Goal: Task Accomplishment & Management: Manage account settings

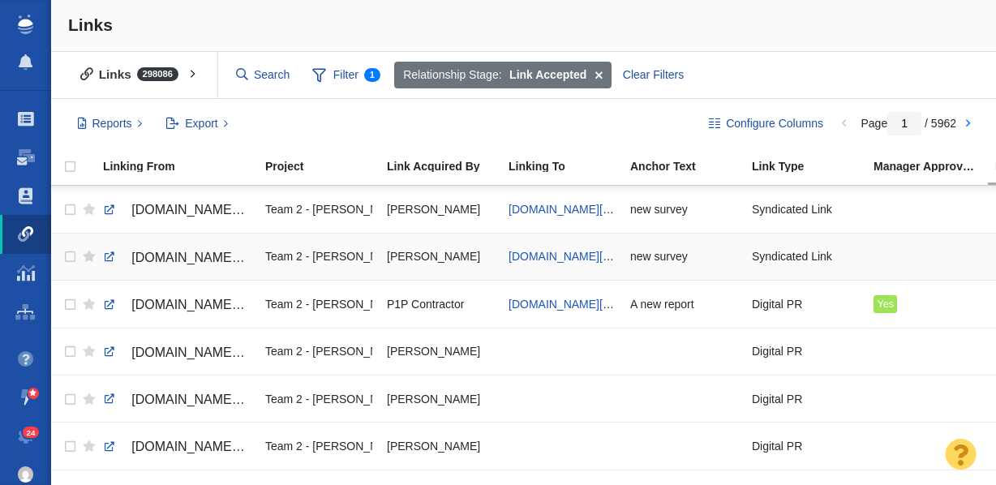
scroll to position [1162, 0]
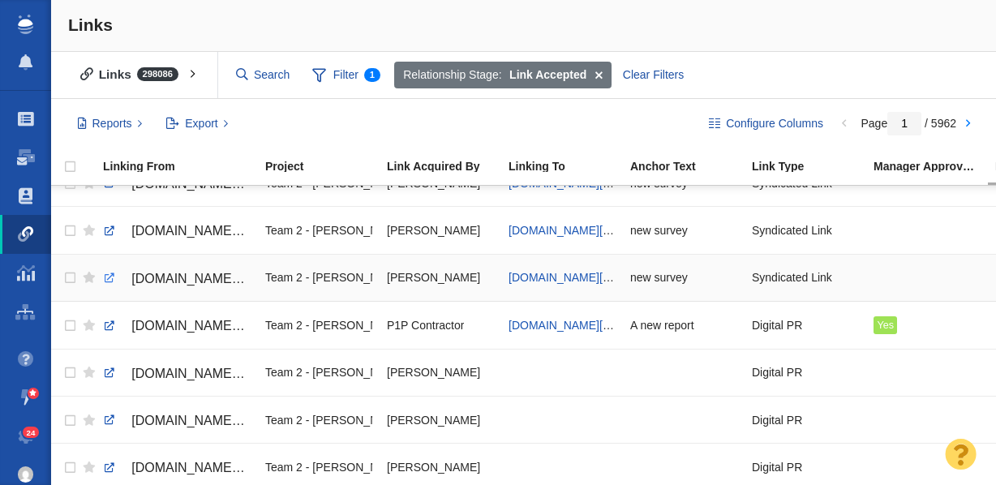
click at [109, 280] on link at bounding box center [109, 278] width 15 height 15
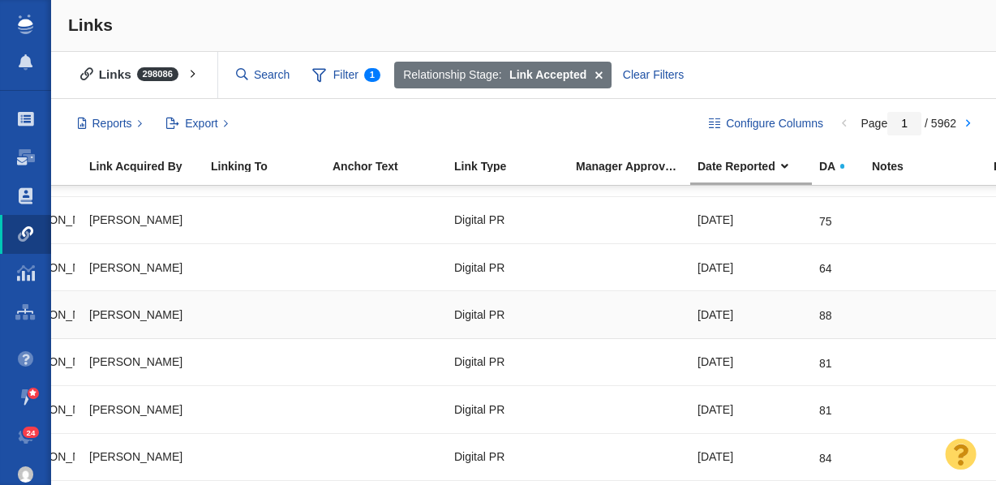
scroll to position [0, 0]
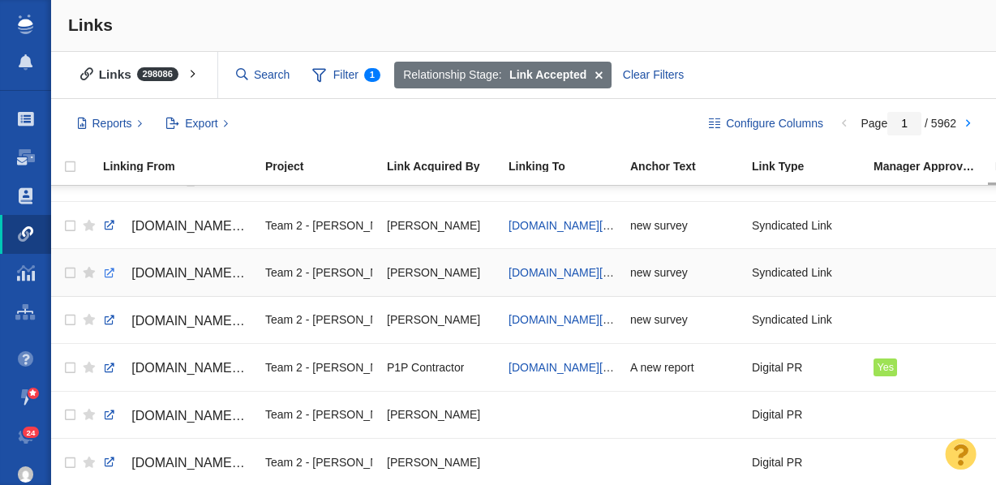
click at [107, 273] on link at bounding box center [109, 273] width 15 height 15
click at [106, 226] on link at bounding box center [109, 225] width 15 height 15
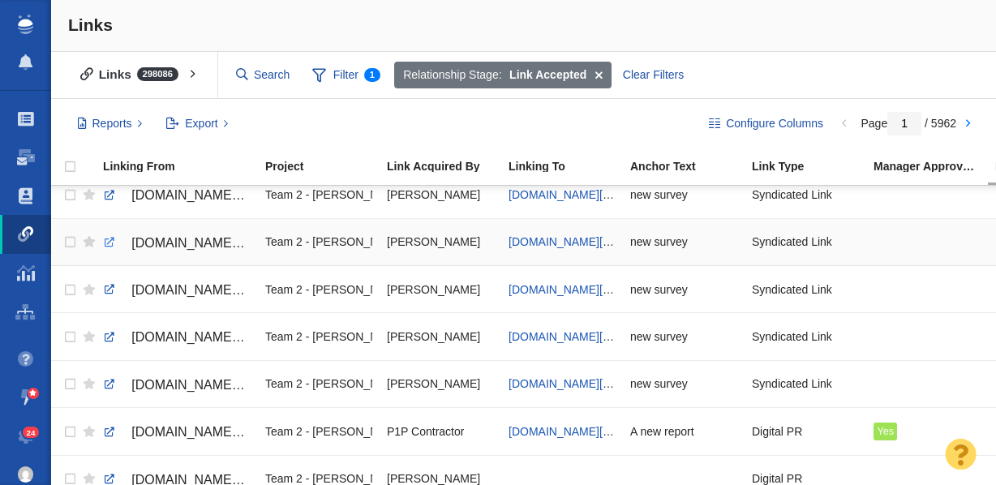
click at [106, 244] on link at bounding box center [109, 242] width 15 height 15
click at [108, 243] on link at bounding box center [109, 243] width 15 height 15
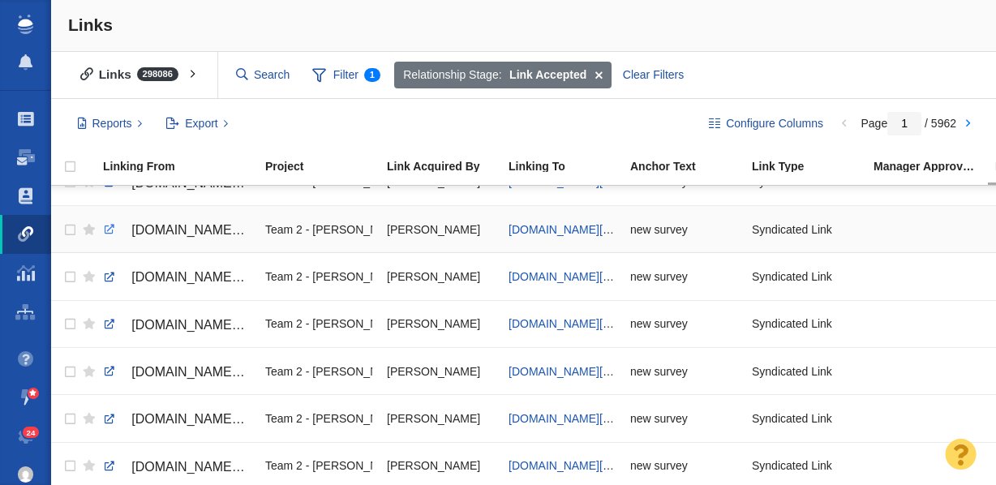
click at [105, 231] on link at bounding box center [109, 229] width 15 height 15
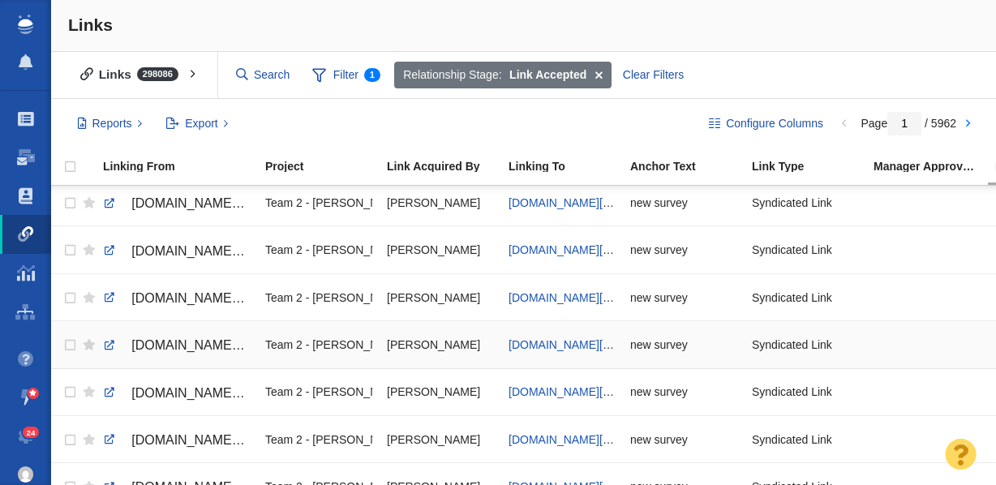
scroll to position [905, 0]
click at [109, 251] on link at bounding box center [109, 251] width 15 height 15
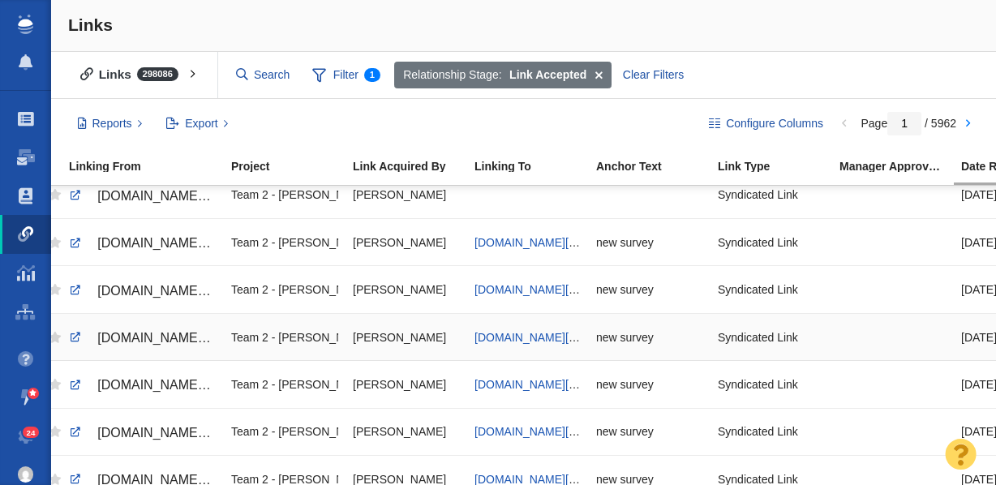
scroll to position [0, 0]
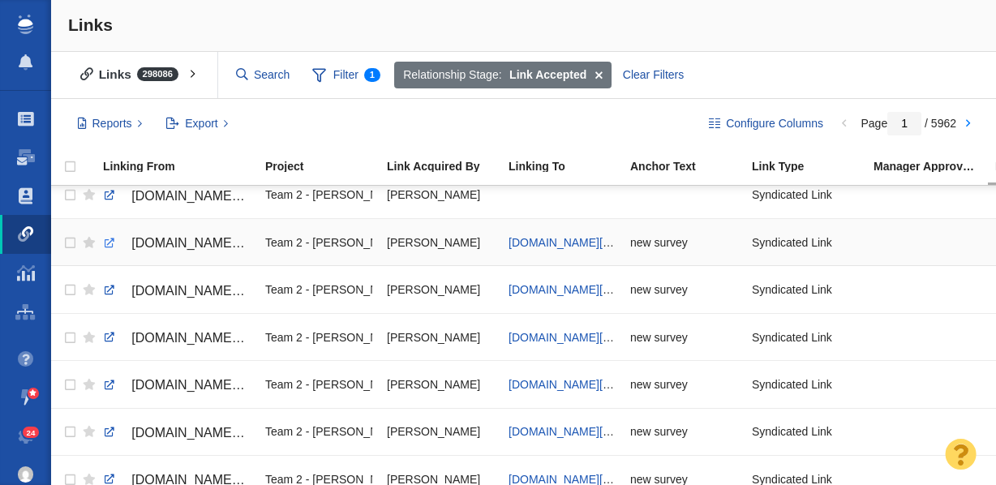
click at [106, 243] on link at bounding box center [109, 243] width 15 height 15
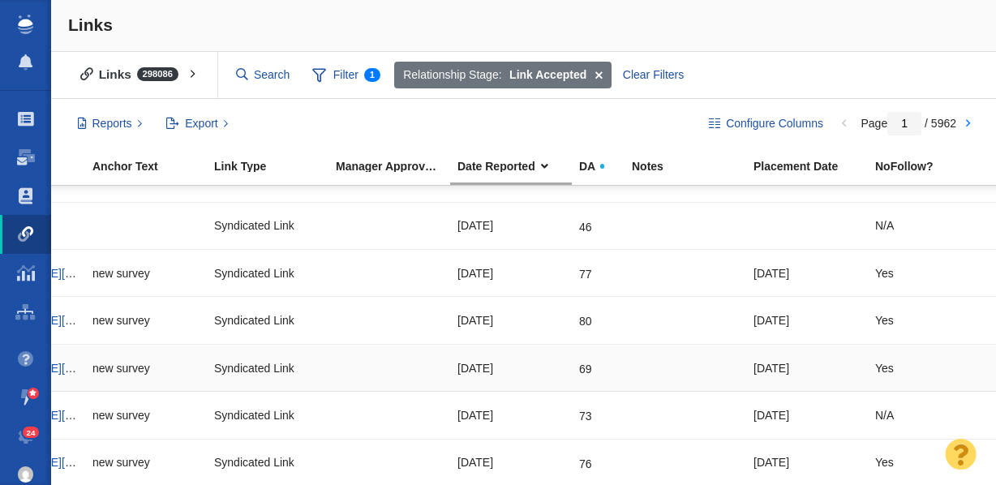
scroll to position [0, 570]
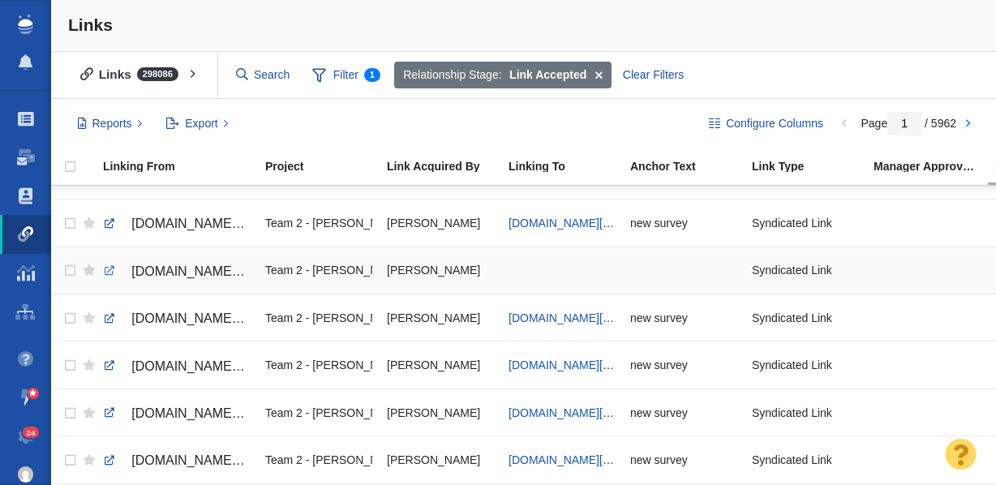
click at [103, 271] on link at bounding box center [109, 271] width 15 height 15
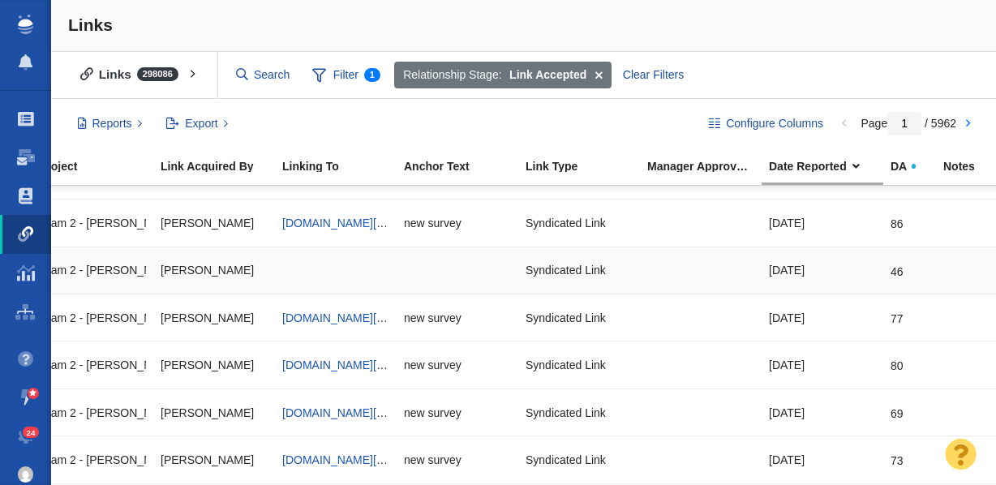
scroll to position [791, 234]
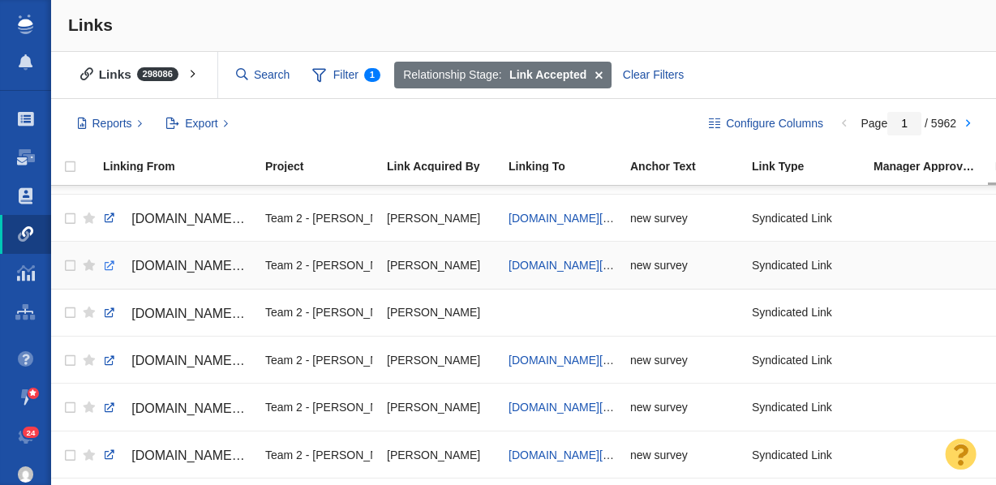
click at [105, 266] on link at bounding box center [109, 266] width 15 height 15
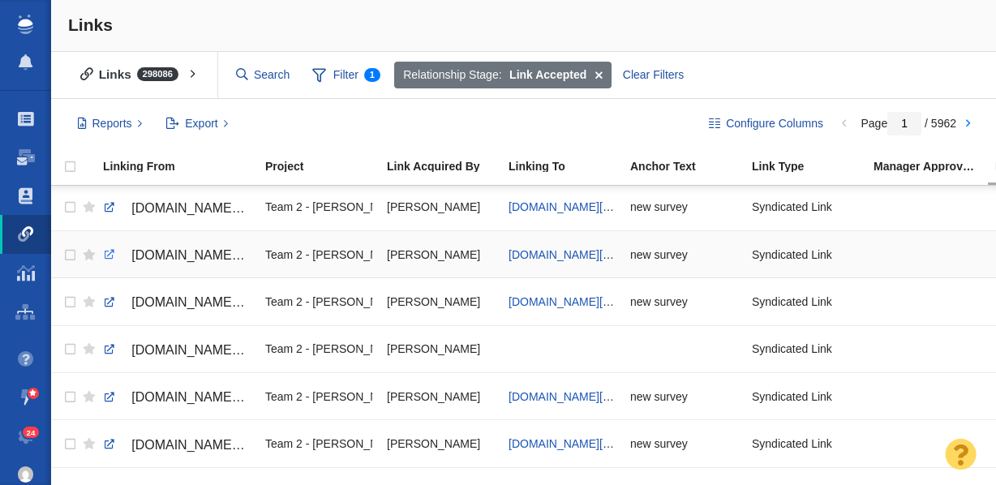
click at [111, 255] on link at bounding box center [109, 254] width 15 height 15
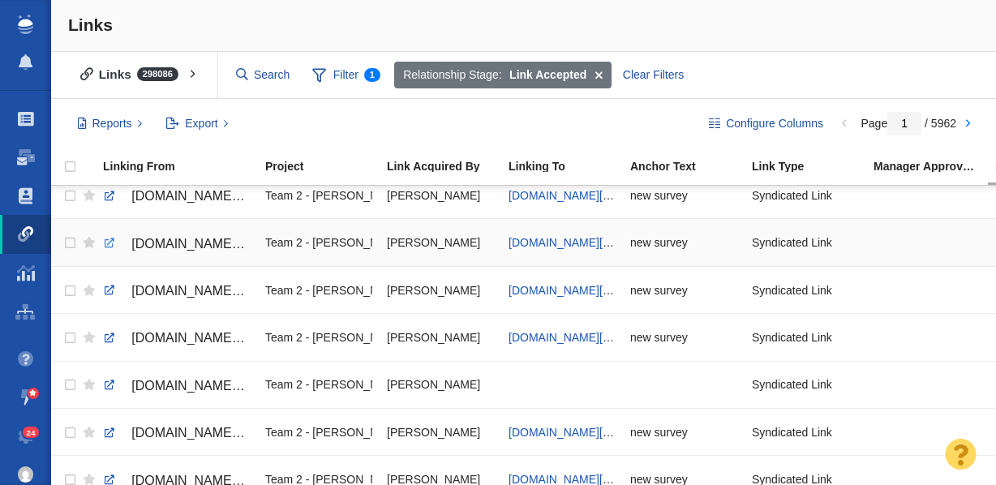
click at [106, 243] on link at bounding box center [109, 243] width 15 height 15
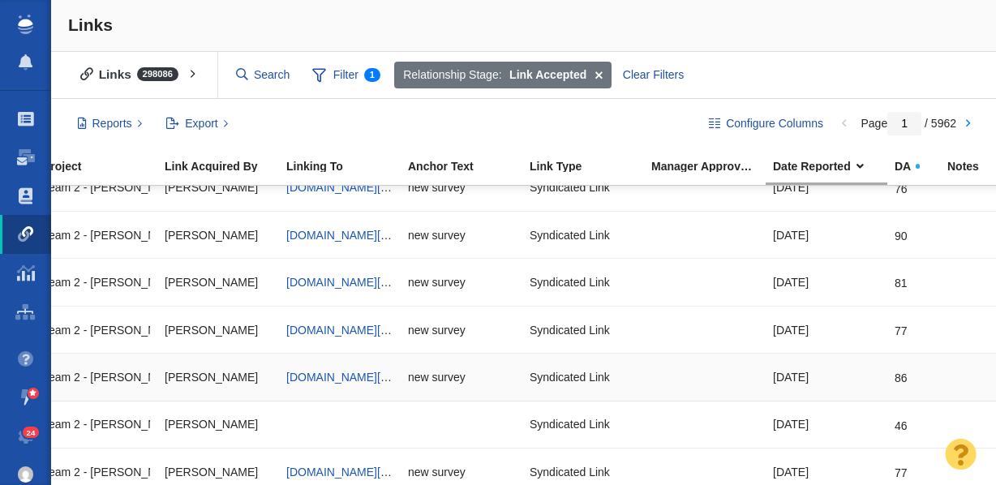
scroll to position [0, 0]
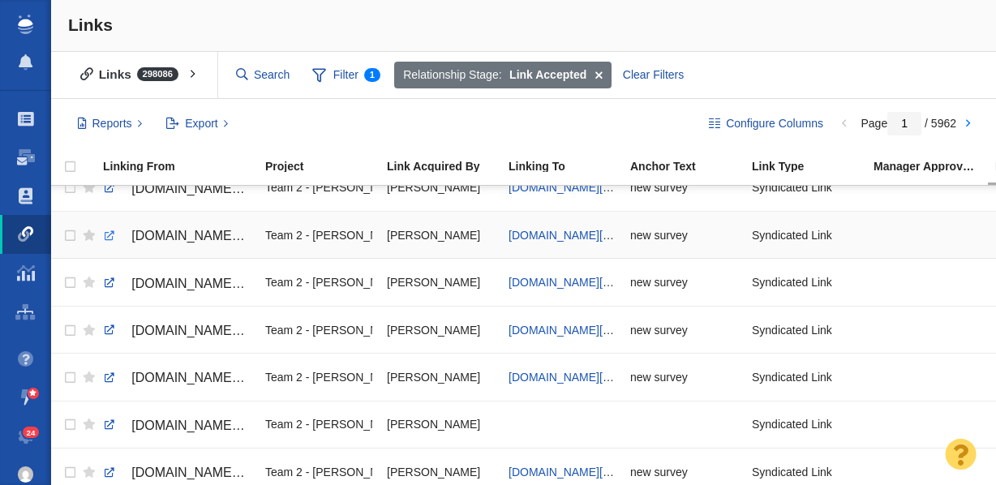
click at [109, 234] on link at bounding box center [109, 236] width 15 height 15
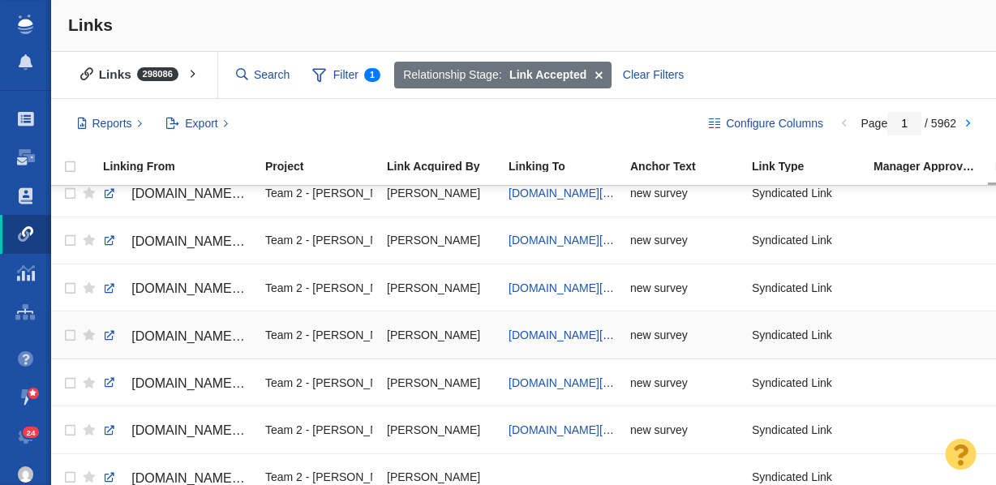
scroll to position [581, 0]
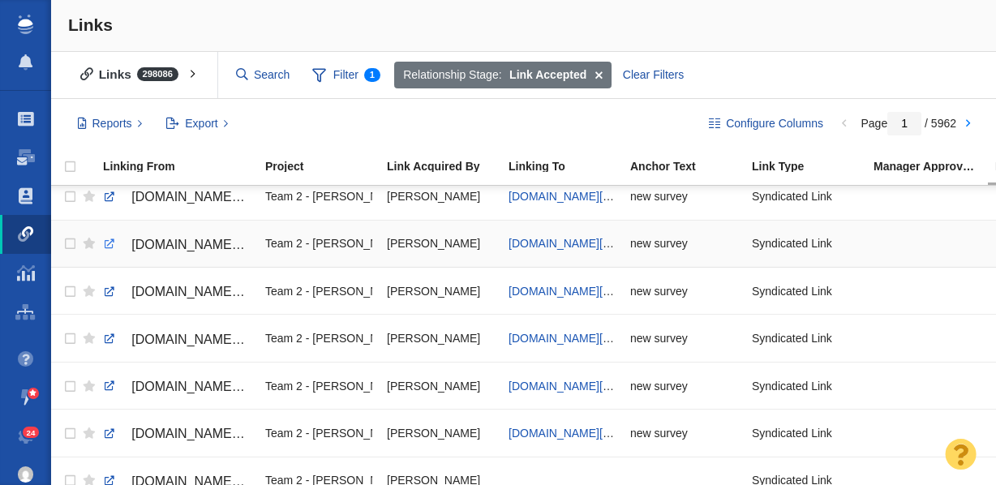
click at [110, 247] on link at bounding box center [109, 244] width 15 height 15
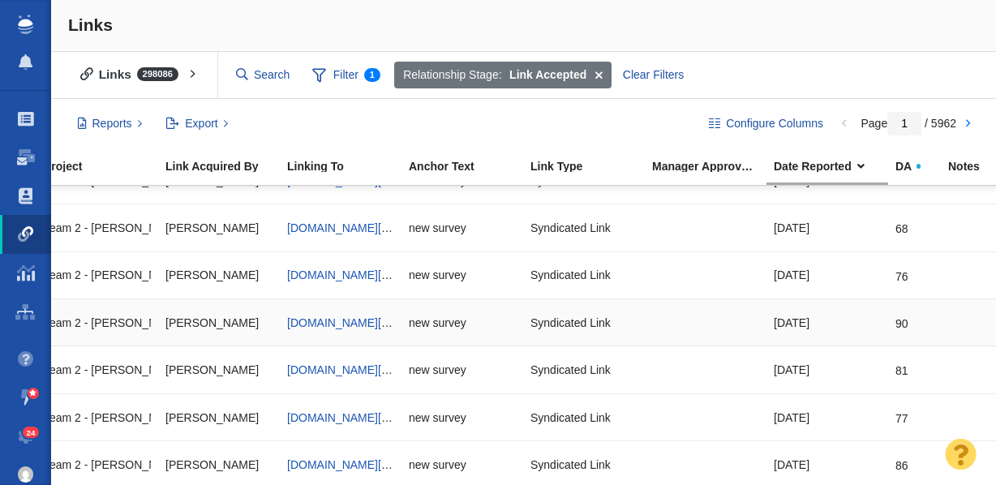
scroll to position [0, 0]
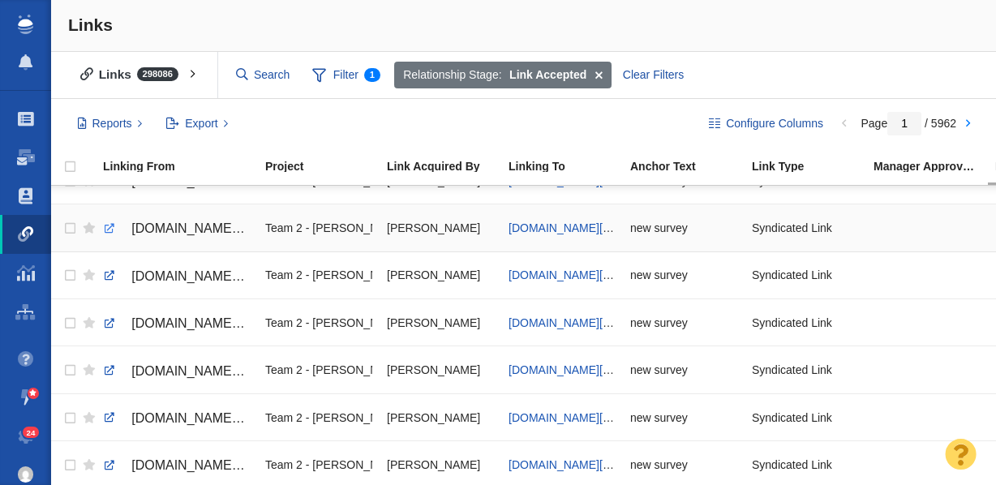
click at [110, 226] on link at bounding box center [109, 228] width 15 height 15
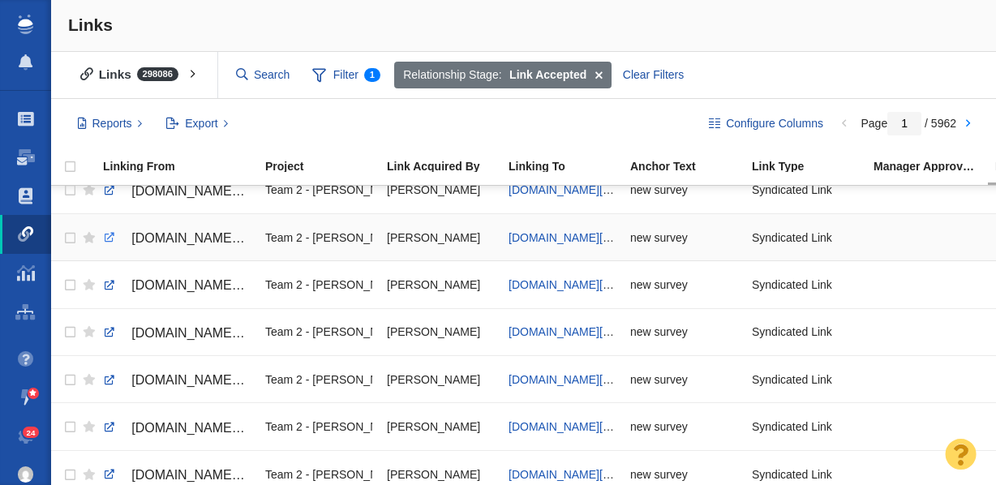
click at [106, 239] on link at bounding box center [109, 237] width 15 height 15
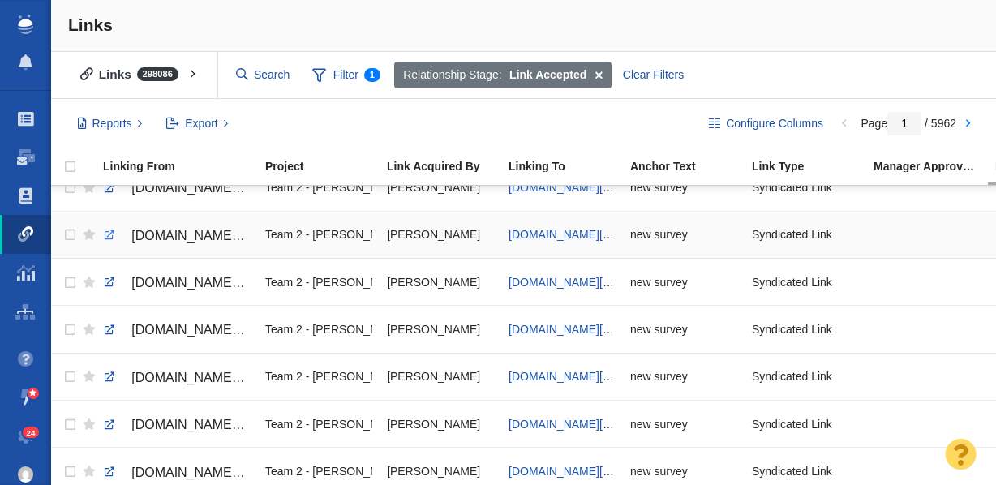
click at [109, 234] on link at bounding box center [109, 235] width 15 height 15
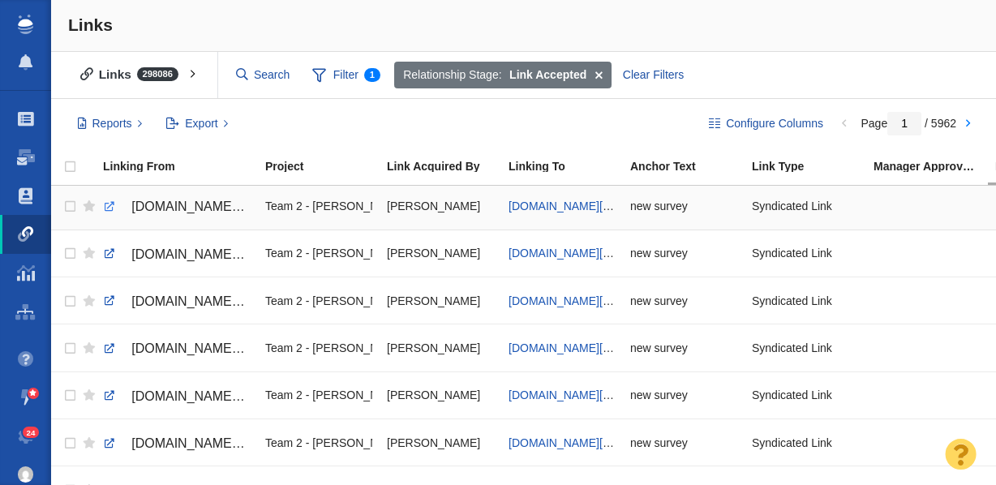
click at [106, 205] on link at bounding box center [109, 207] width 15 height 15
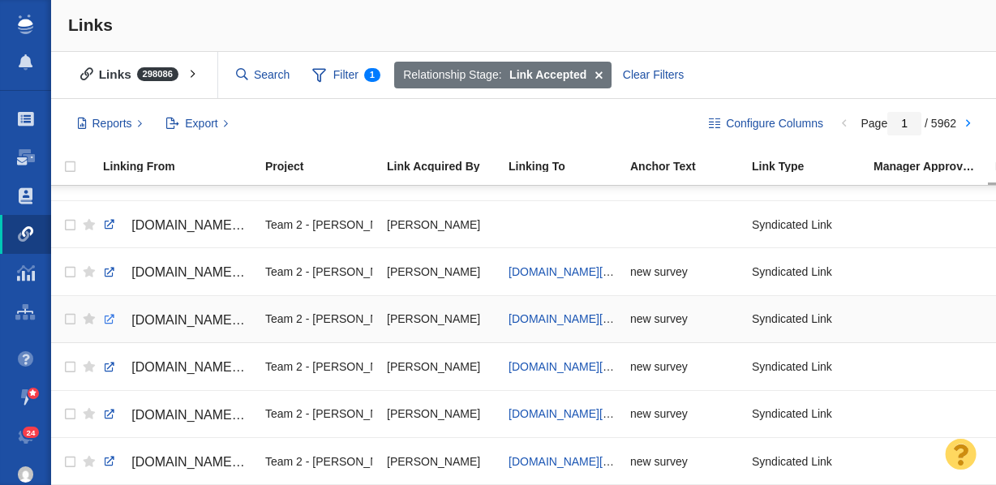
click at [106, 319] on link at bounding box center [109, 319] width 15 height 15
click at [106, 273] on link at bounding box center [109, 273] width 15 height 15
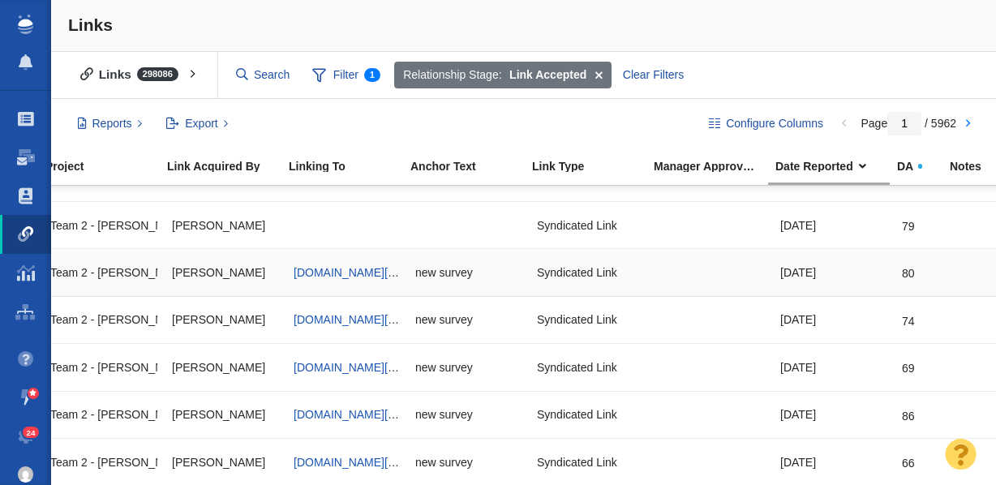
scroll to position [0, 251]
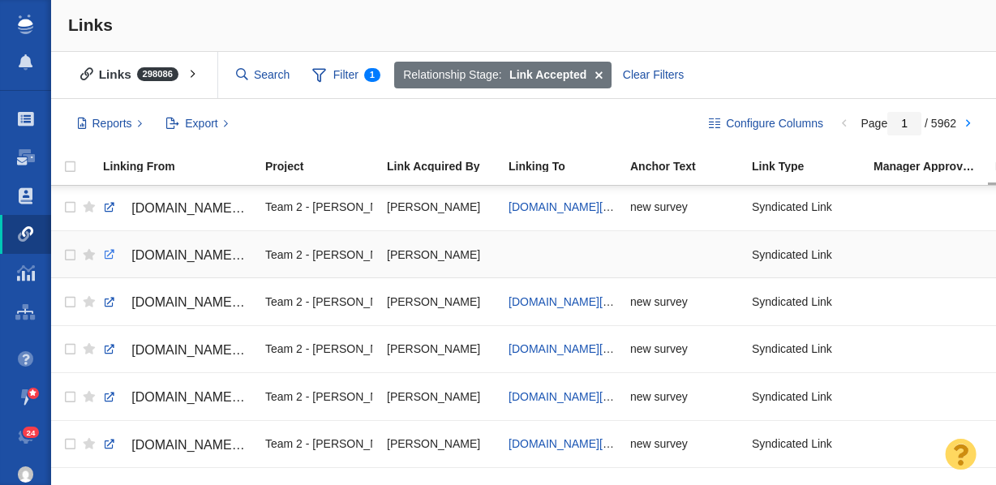
click at [106, 254] on link at bounding box center [109, 254] width 15 height 15
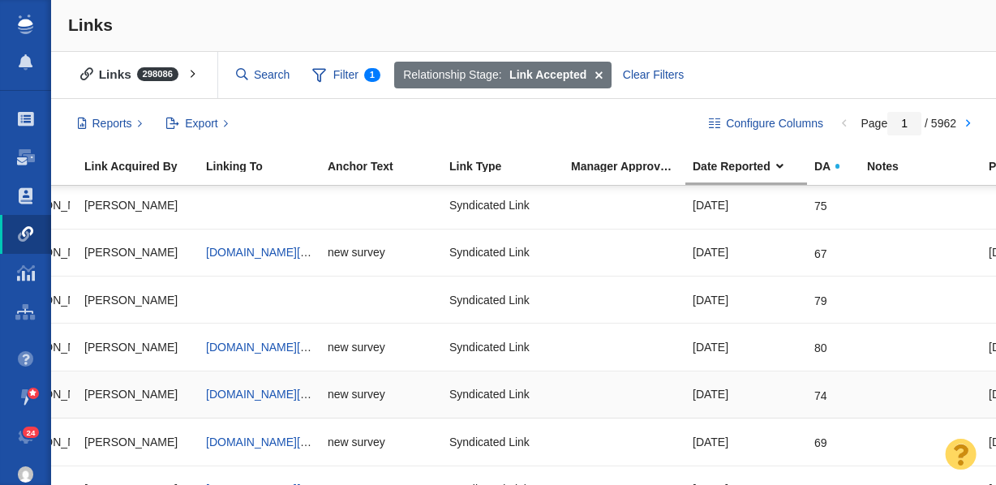
scroll to position [0, 0]
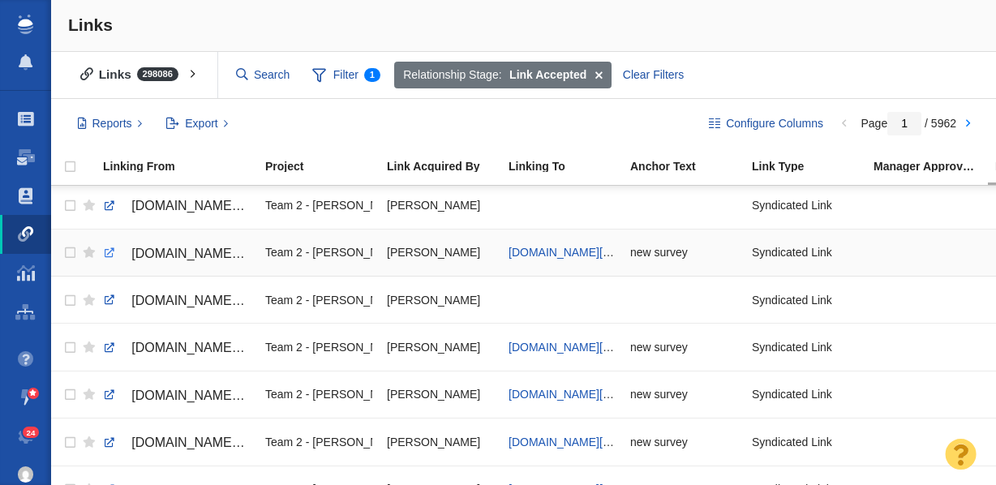
click at [109, 253] on link at bounding box center [109, 253] width 15 height 15
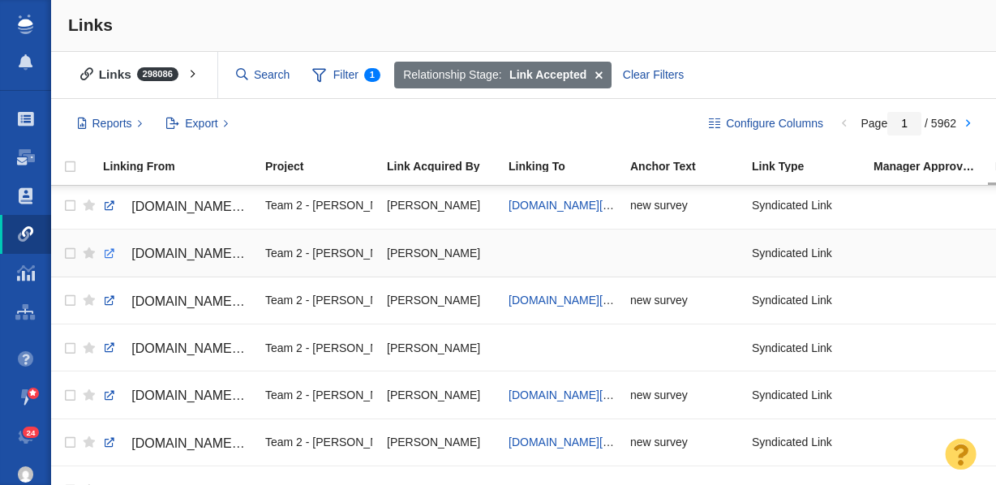
click at [108, 251] on link at bounding box center [109, 254] width 15 height 15
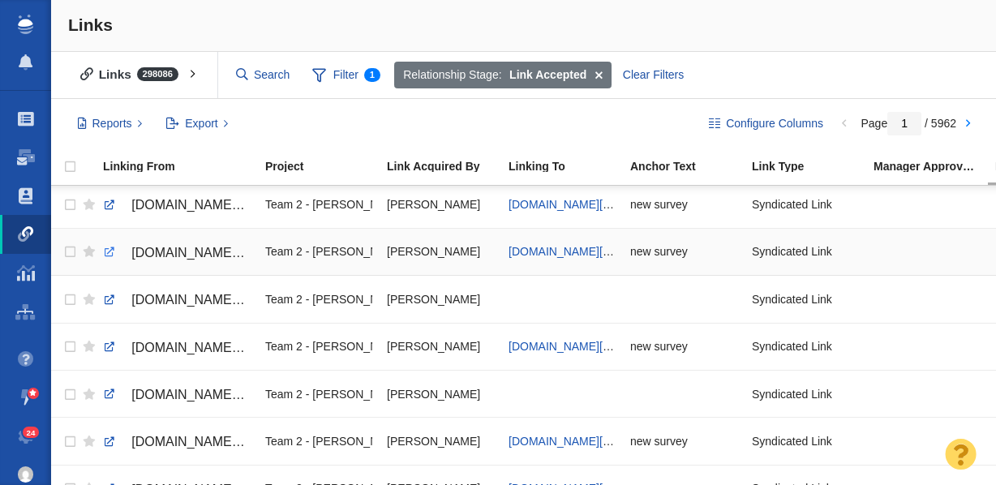
click at [110, 253] on link at bounding box center [109, 252] width 15 height 15
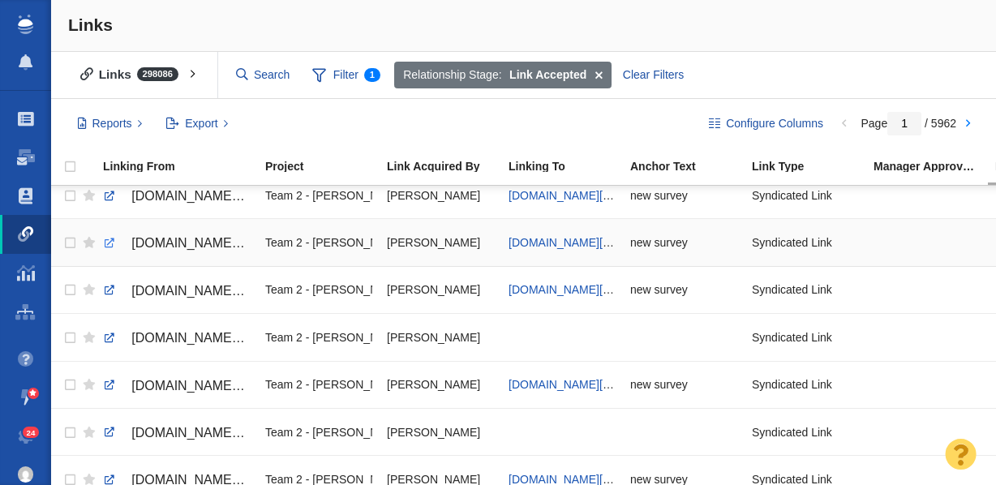
click at [107, 243] on link at bounding box center [109, 243] width 15 height 15
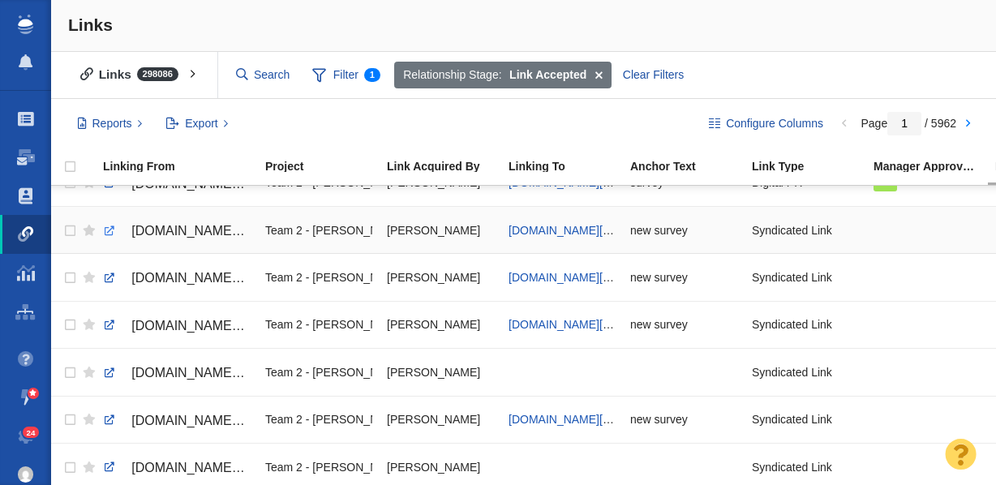
click at [108, 230] on link at bounding box center [109, 231] width 15 height 15
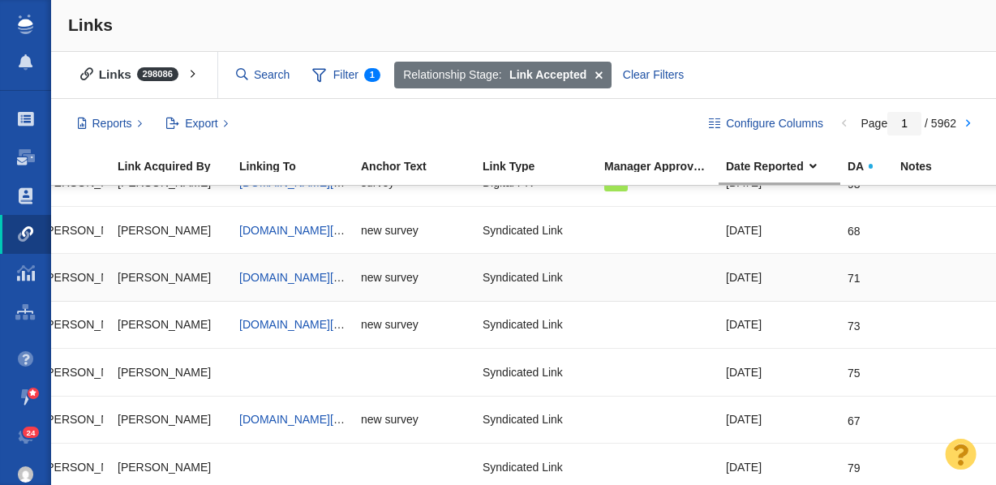
scroll to position [26, 294]
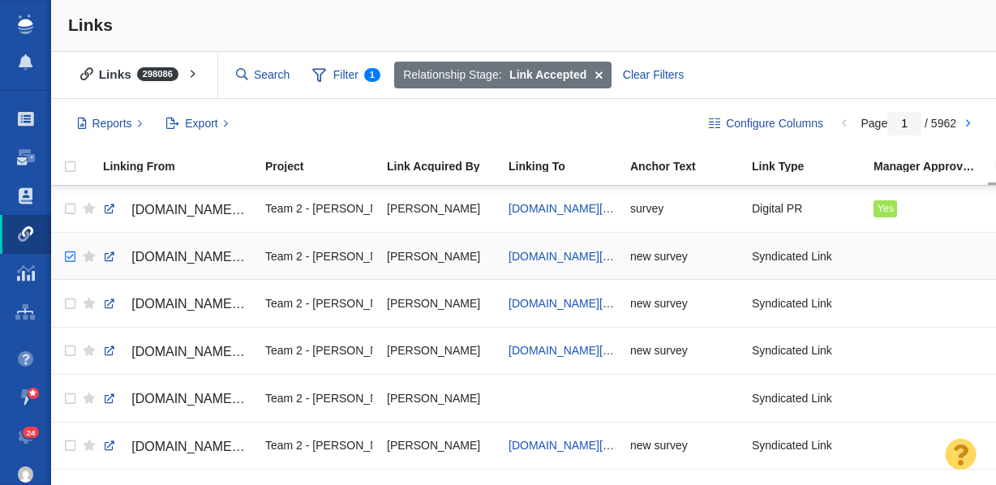
checkbox input "true"
click at [70, 256] on input "checkbox" at bounding box center [68, 257] width 24 height 36
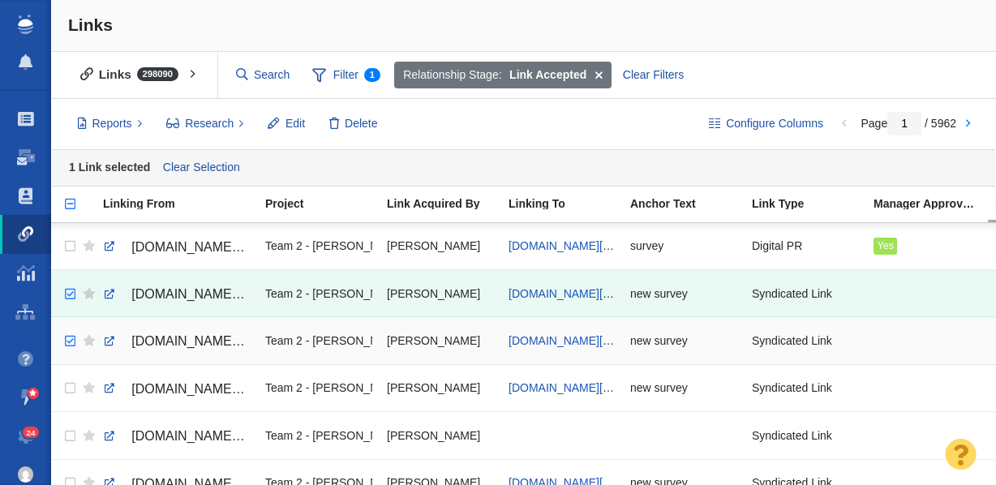
checkbox input "true"
click at [68, 342] on input "checkbox" at bounding box center [68, 342] width 24 height 36
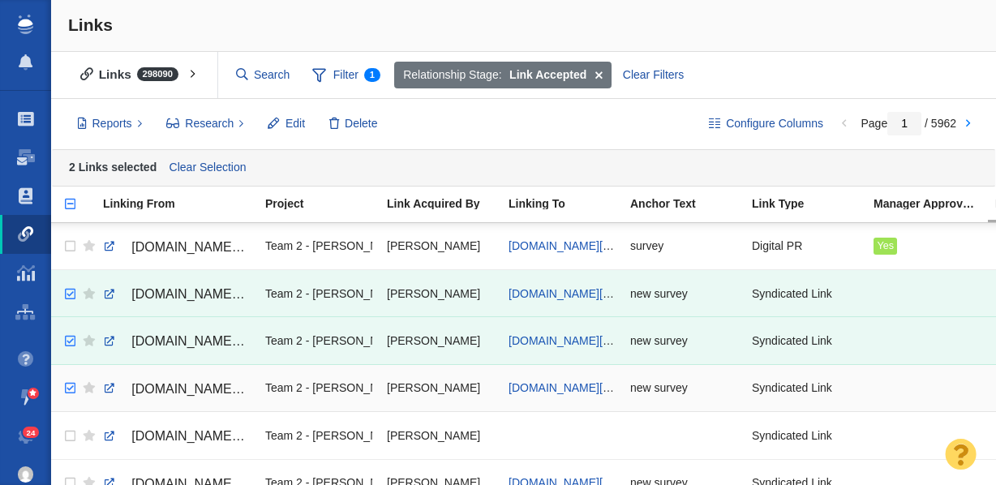
checkbox input "true"
click at [70, 389] on input "checkbox" at bounding box center [68, 389] width 24 height 36
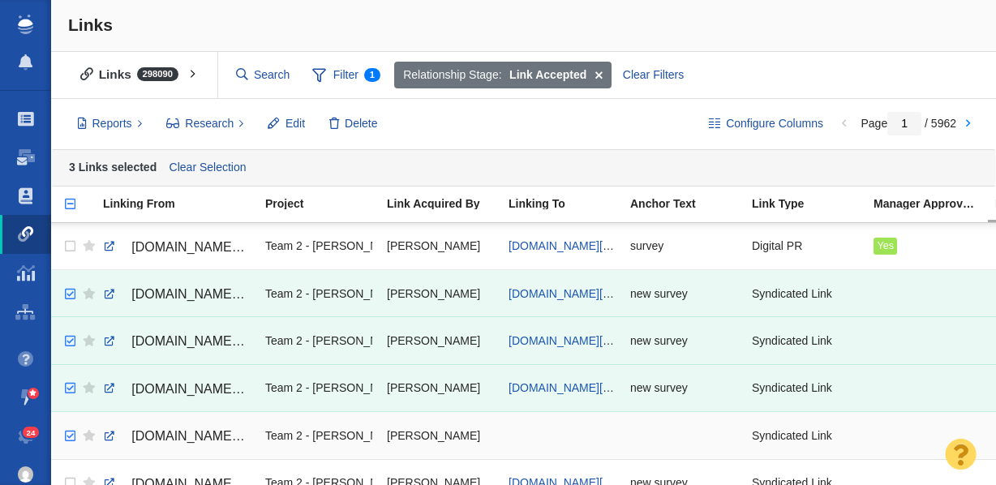
checkbox input "true"
click at [69, 436] on input "checkbox" at bounding box center [68, 437] width 24 height 36
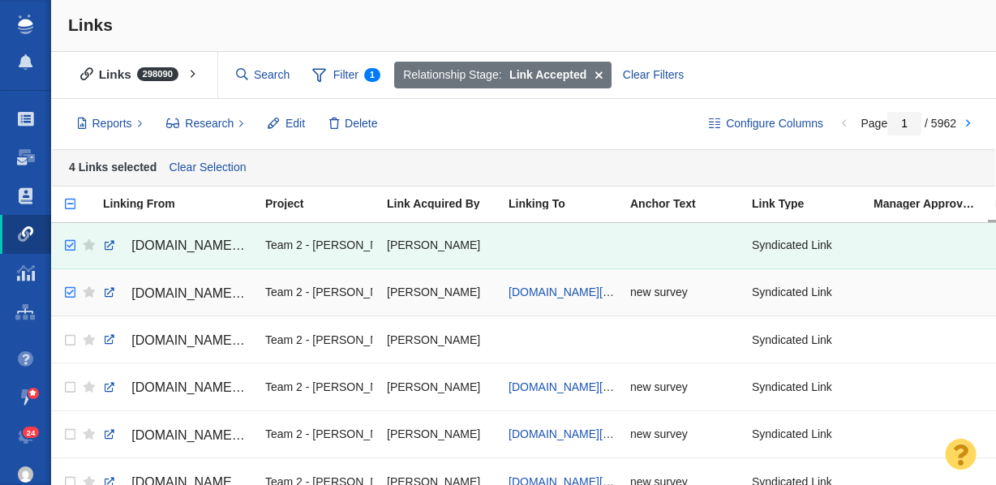
checkbox input "true"
click at [67, 294] on input "checkbox" at bounding box center [68, 293] width 24 height 36
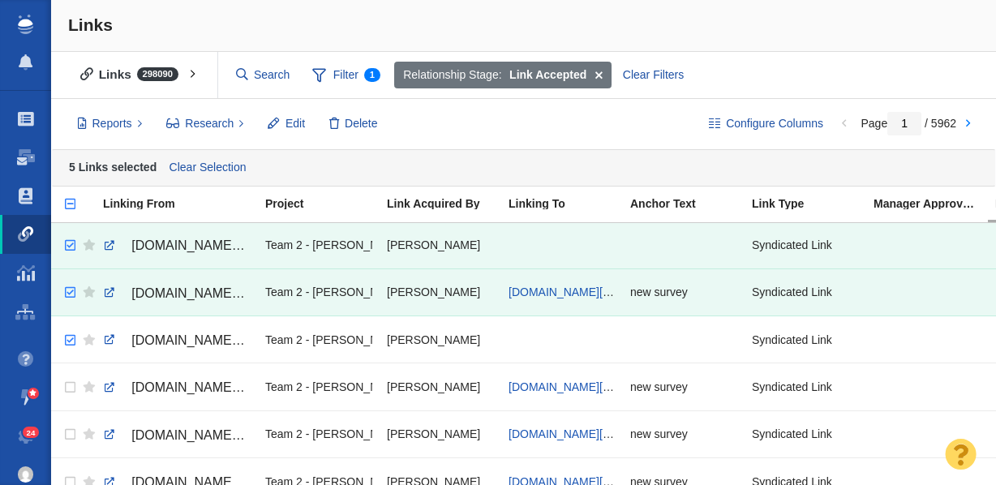
checkbox input "true"
click at [71, 341] on input "checkbox" at bounding box center [68, 341] width 24 height 36
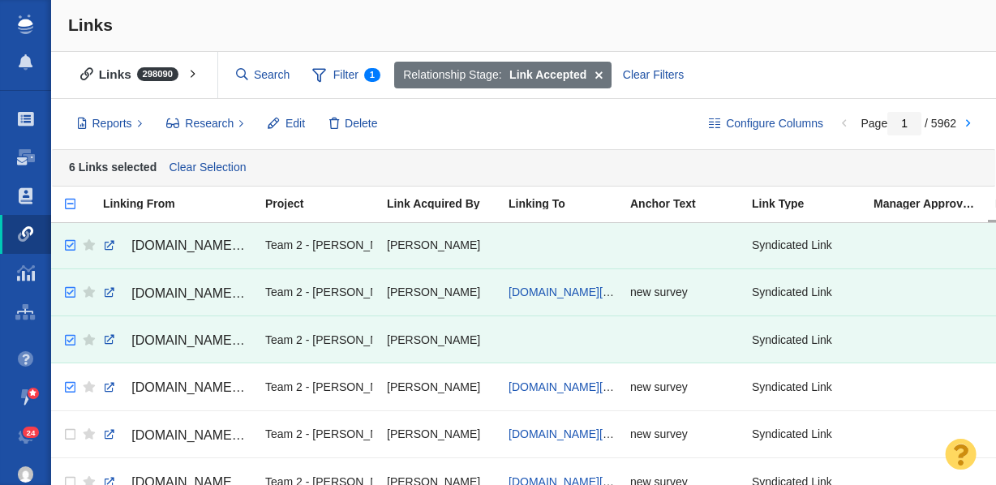
checkbox input "true"
click at [69, 387] on input "checkbox" at bounding box center [68, 388] width 24 height 36
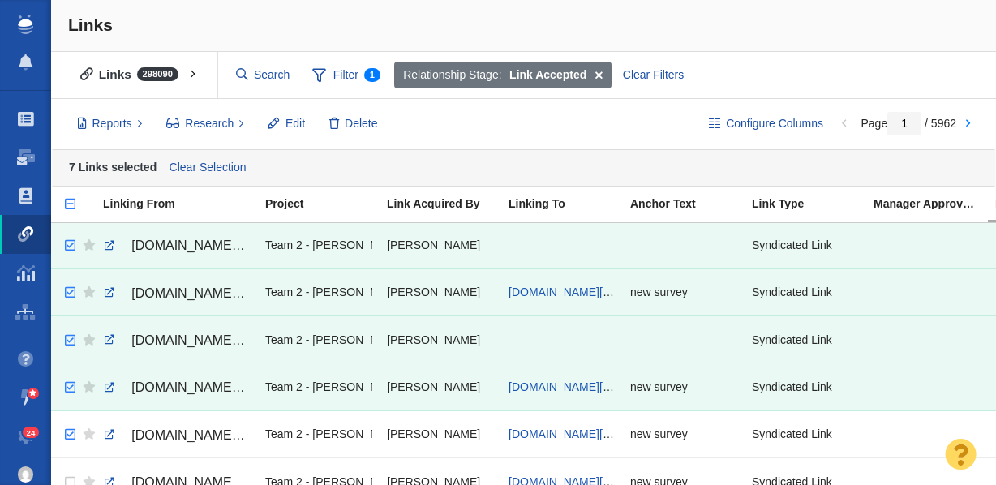
checkbox input "true"
click at [68, 434] on input "checkbox" at bounding box center [68, 435] width 24 height 36
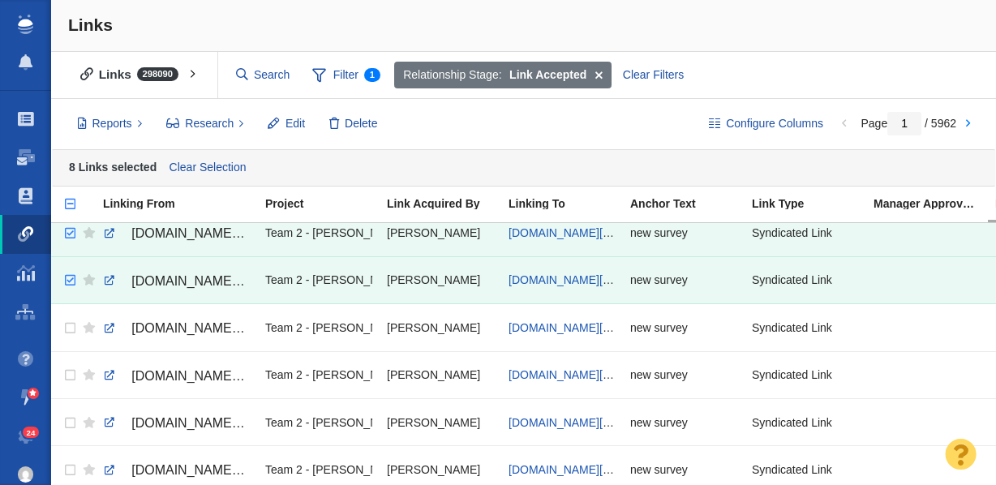
scroll to position [380, 0]
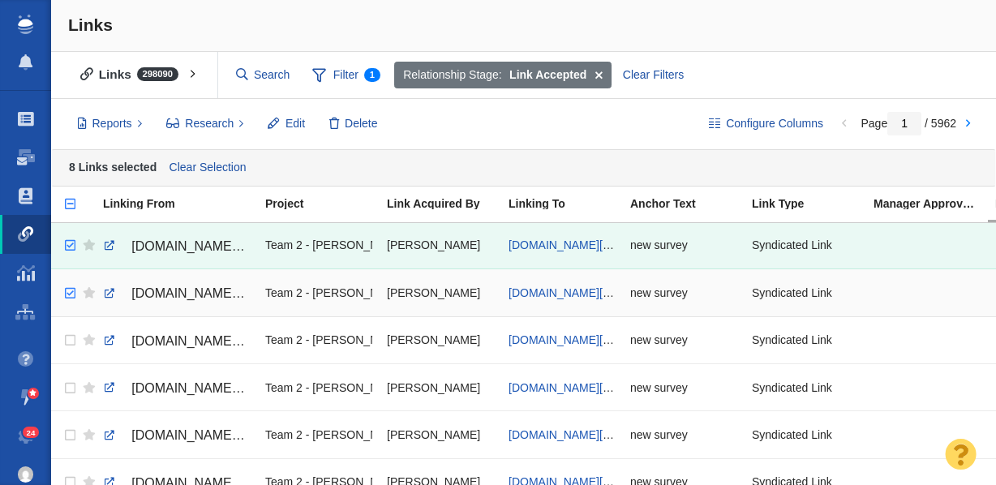
checkbox input "true"
click at [71, 292] on input "checkbox" at bounding box center [68, 294] width 24 height 36
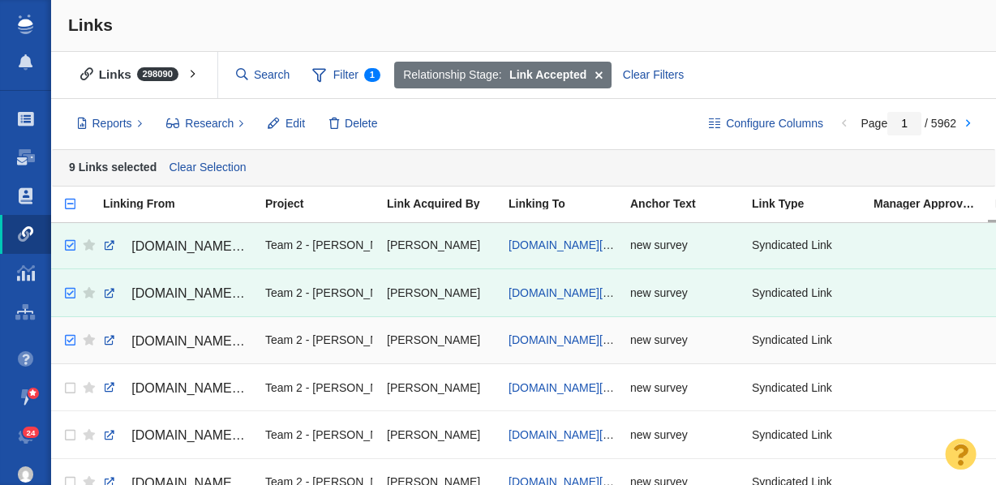
checkbox input "true"
click at [71, 339] on input "checkbox" at bounding box center [68, 341] width 24 height 36
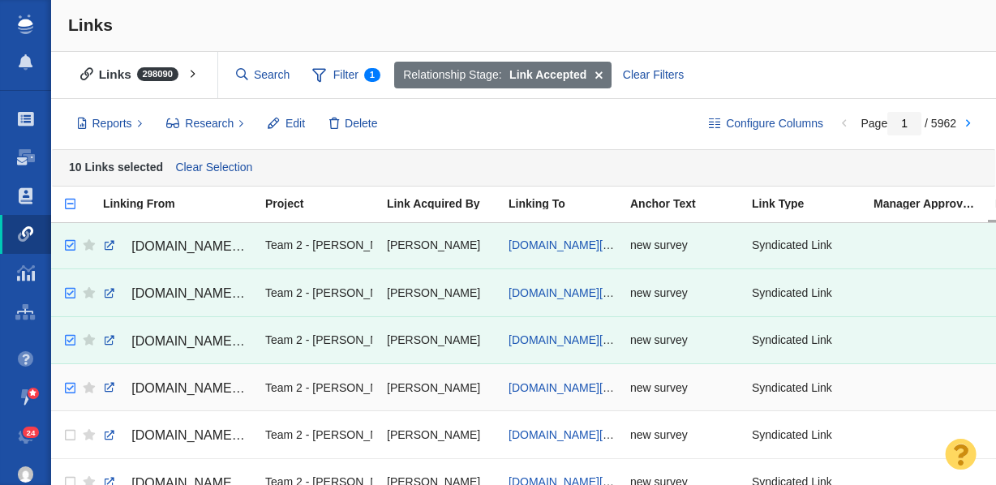
checkbox input "true"
click at [69, 386] on input "checkbox" at bounding box center [68, 389] width 24 height 36
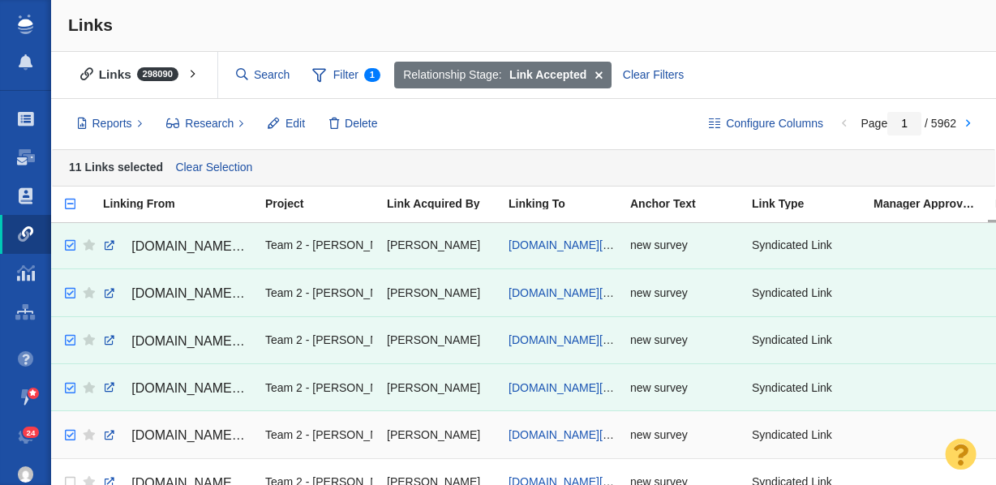
checkbox input "true"
click at [68, 435] on input "checkbox" at bounding box center [68, 436] width 24 height 36
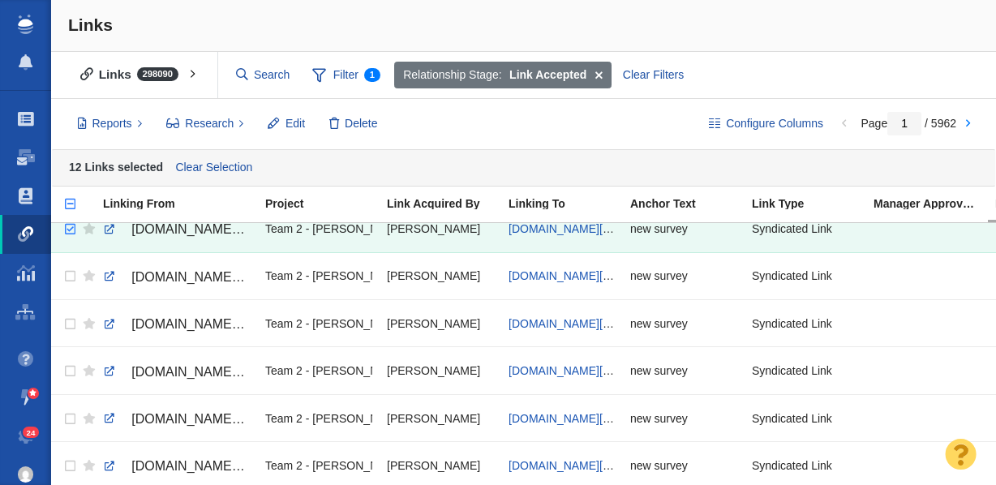
scroll to position [587, 0]
checkbox input "true"
click at [70, 278] on input "checkbox" at bounding box center [68, 276] width 24 height 36
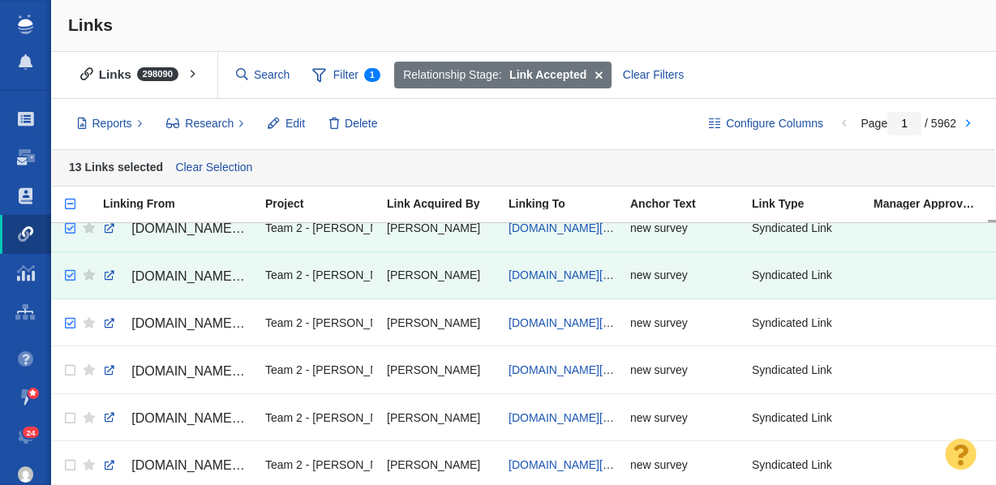
checkbox input "true"
click at [70, 322] on input "checkbox" at bounding box center [68, 324] width 24 height 36
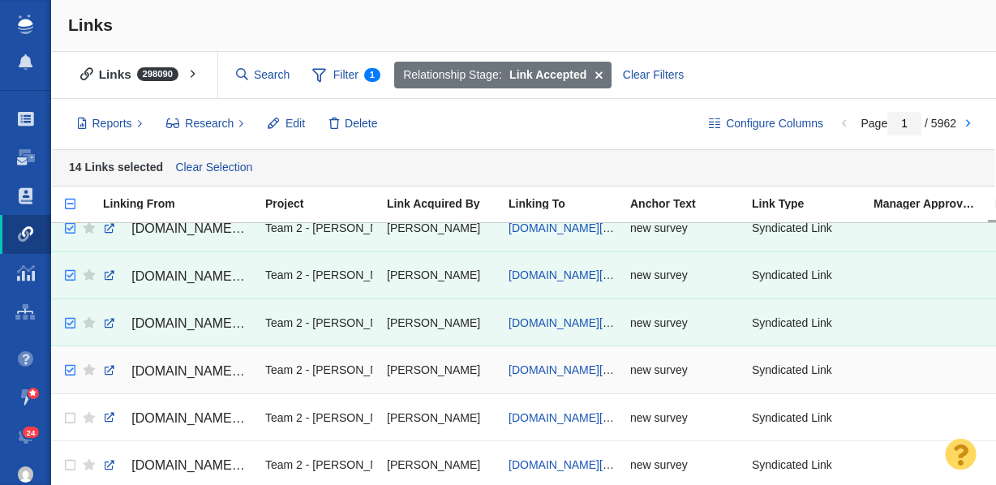
checkbox input "true"
click at [67, 372] on input "checkbox" at bounding box center [68, 371] width 24 height 36
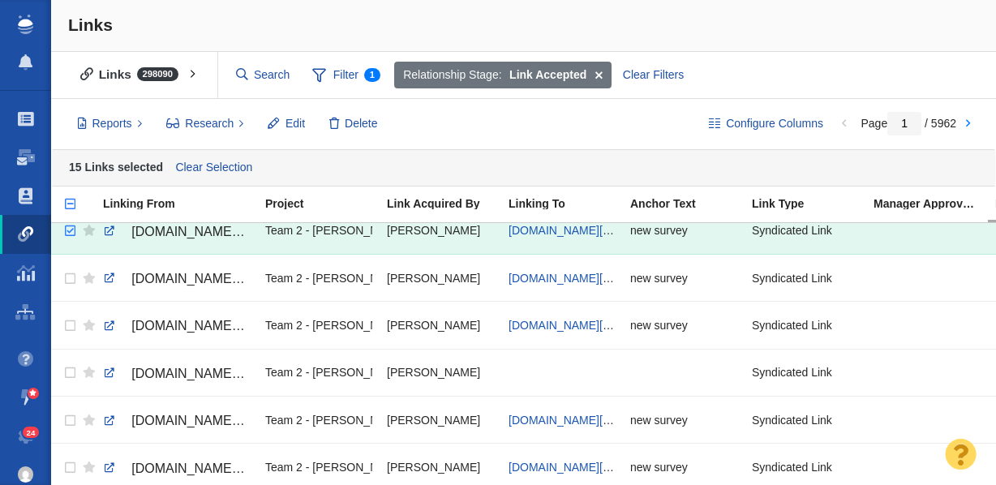
scroll to position [729, 0]
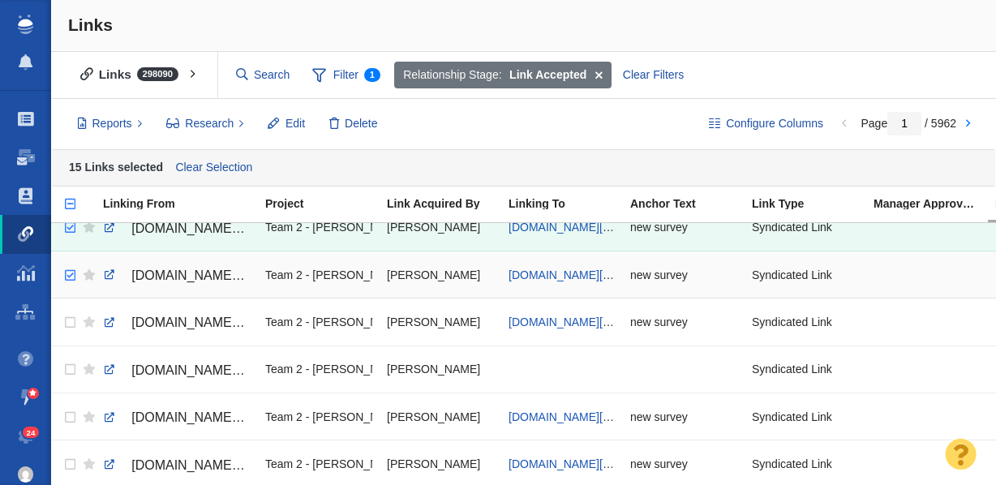
checkbox input "true"
click at [71, 274] on input "checkbox" at bounding box center [68, 276] width 24 height 36
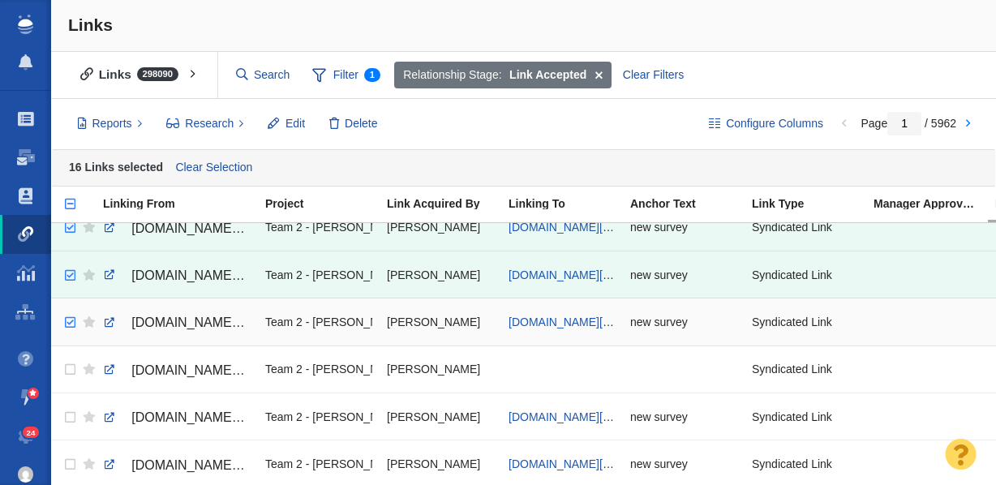
checkbox input "true"
click at [71, 322] on input "checkbox" at bounding box center [68, 323] width 24 height 36
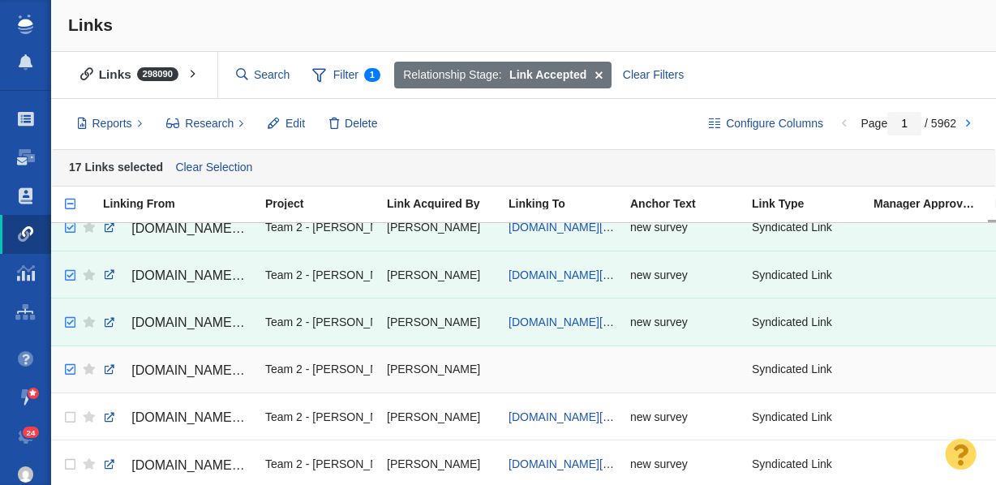
checkbox input "true"
click at [69, 367] on input "checkbox" at bounding box center [68, 370] width 24 height 36
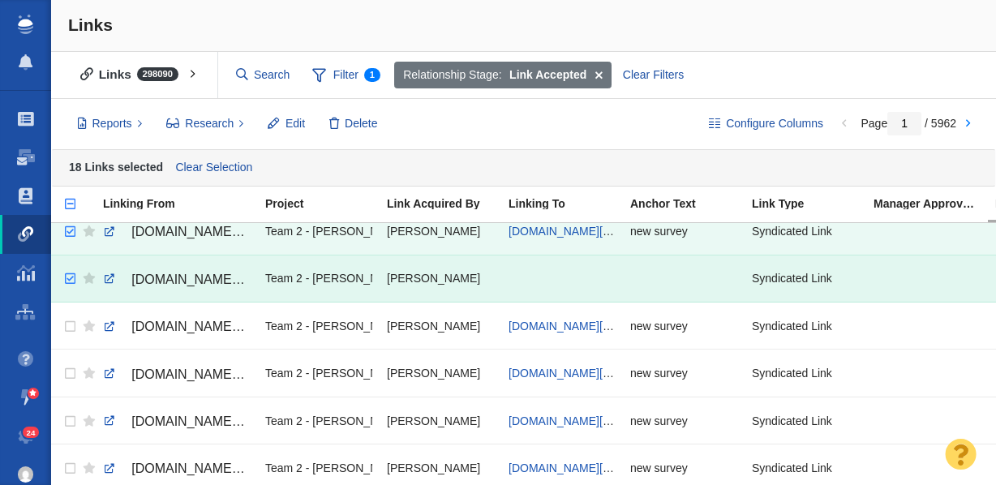
scroll to position [900, 0]
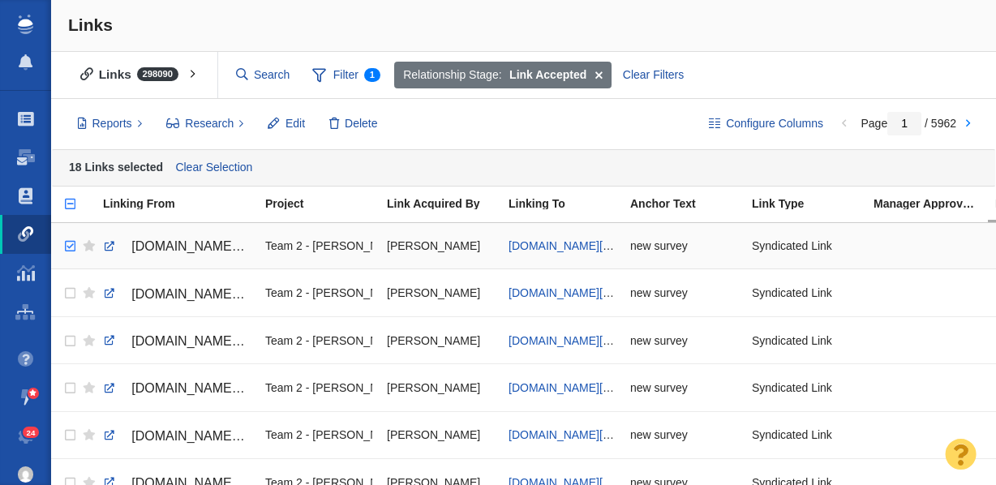
checkbox input "true"
click at [70, 243] on input "checkbox" at bounding box center [68, 247] width 24 height 36
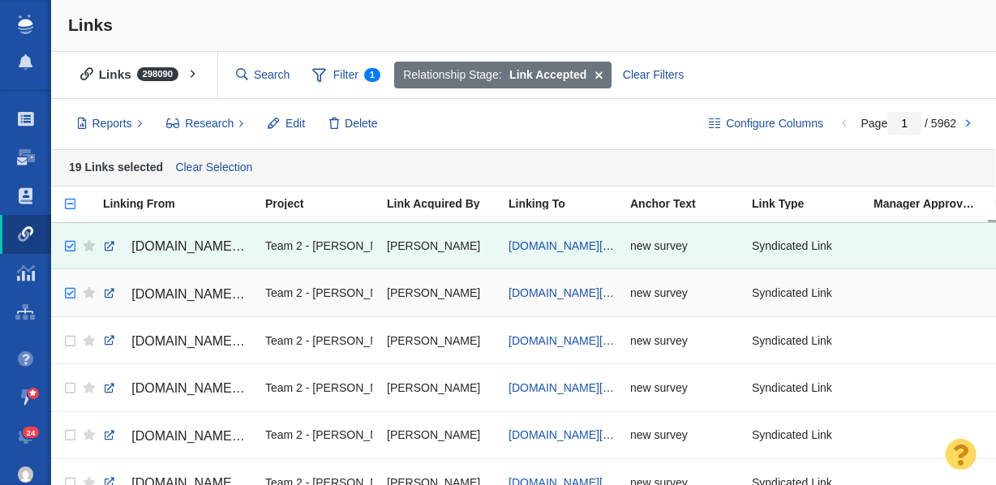
checkbox input "true"
click at [69, 293] on input "checkbox" at bounding box center [68, 294] width 24 height 36
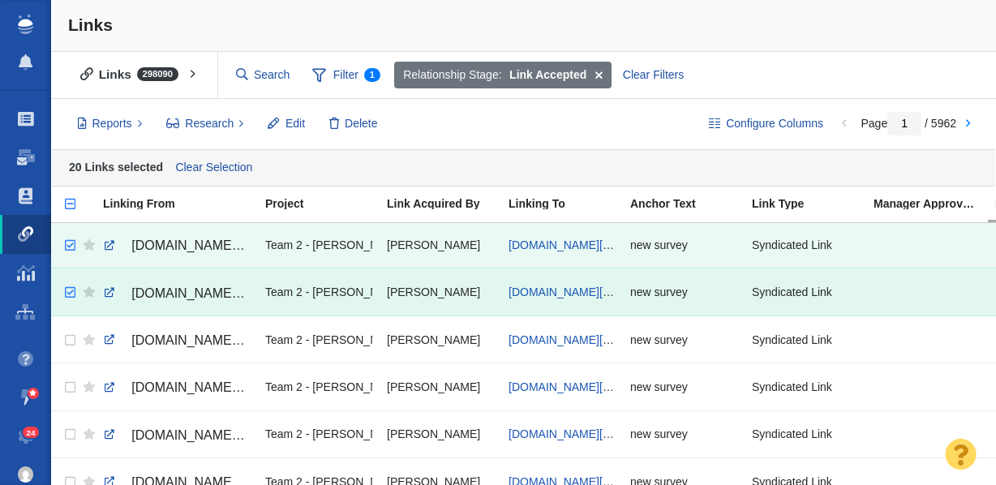
scroll to position [905, 0]
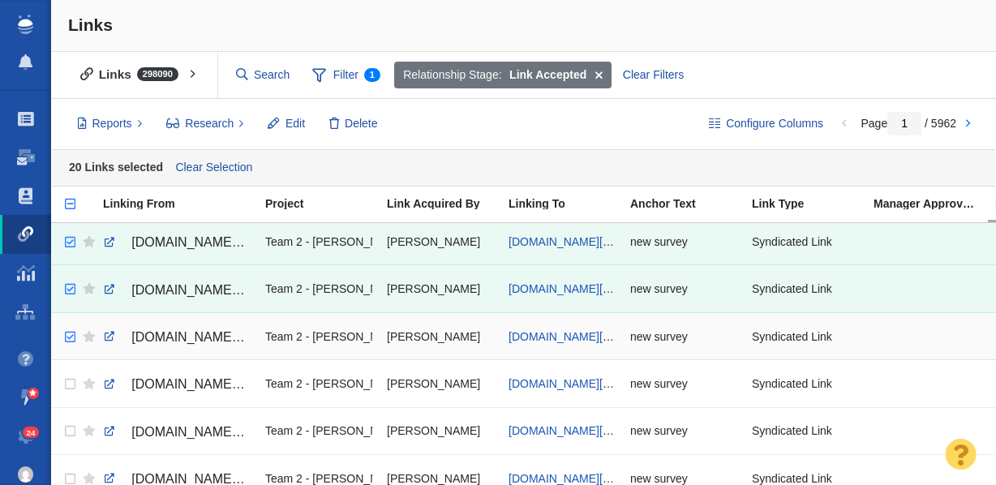
checkbox input "true"
click at [71, 337] on input "checkbox" at bounding box center [68, 338] width 24 height 36
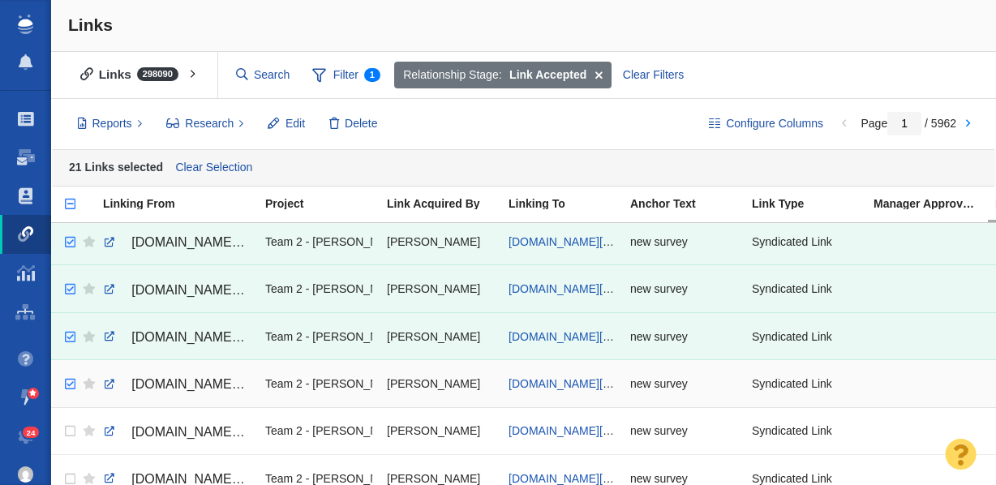
checkbox input "true"
click at [68, 384] on input "checkbox" at bounding box center [68, 385] width 24 height 36
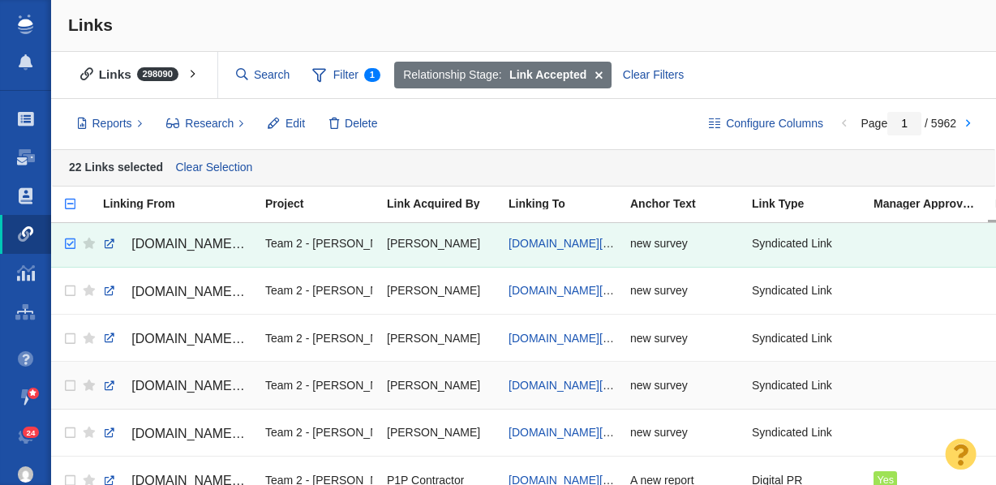
scroll to position [1050, 0]
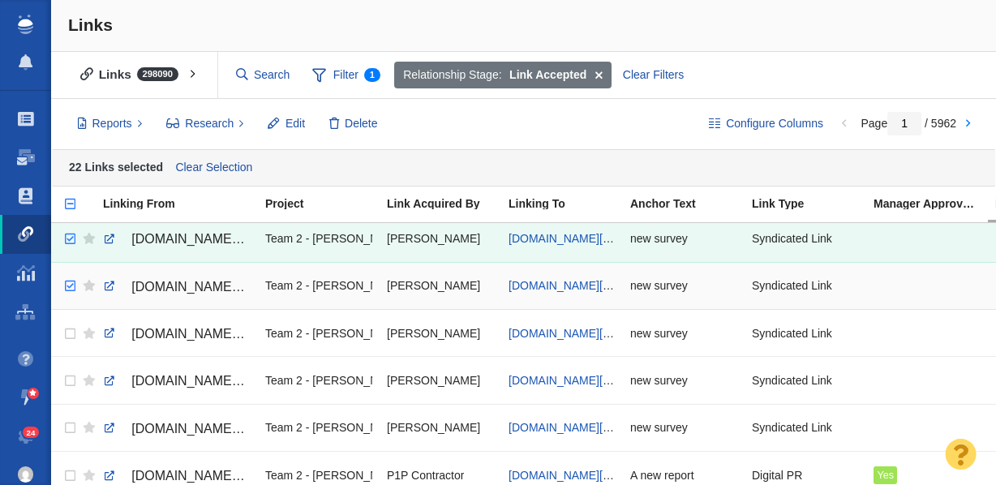
checkbox input "true"
click at [68, 285] on input "checkbox" at bounding box center [68, 287] width 24 height 36
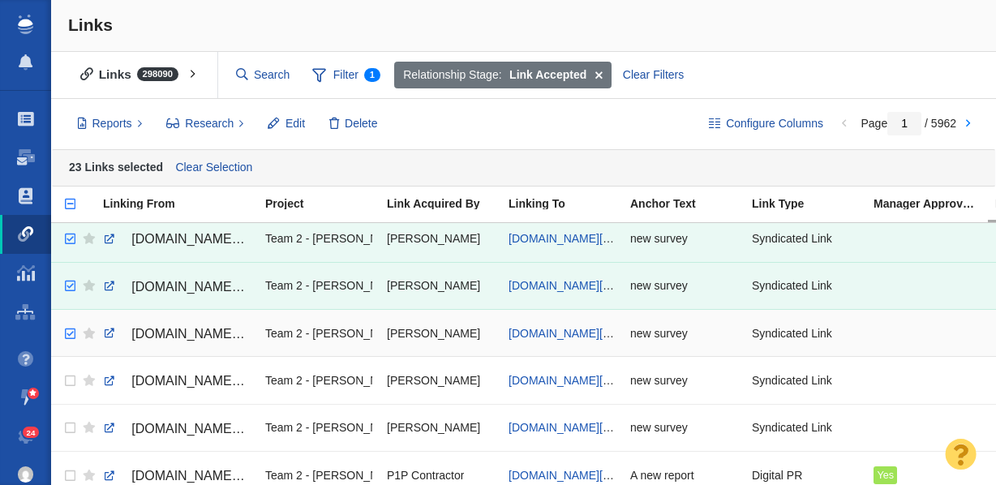
checkbox input "true"
click at [69, 335] on input "checkbox" at bounding box center [68, 334] width 24 height 36
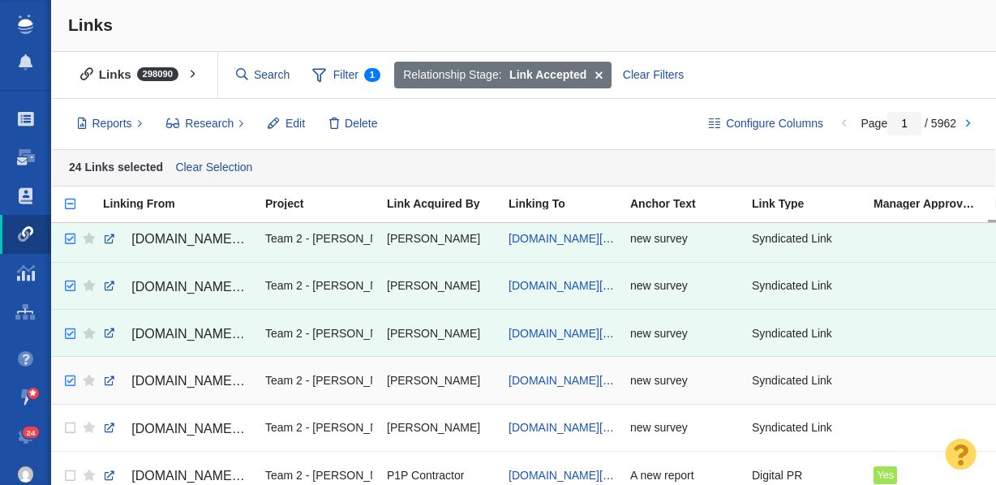
checkbox input "true"
click at [70, 380] on input "checkbox" at bounding box center [68, 381] width 24 height 36
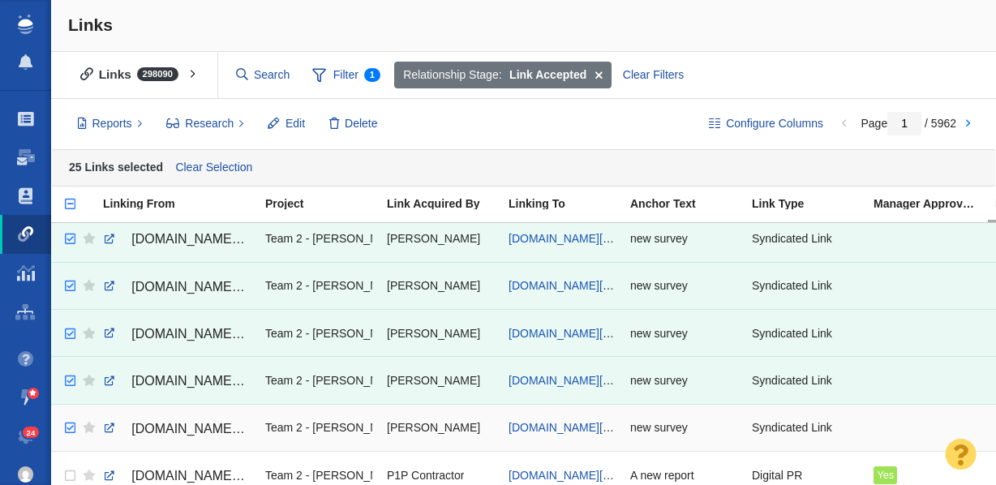
checkbox input "true"
click at [68, 428] on input "checkbox" at bounding box center [68, 428] width 24 height 36
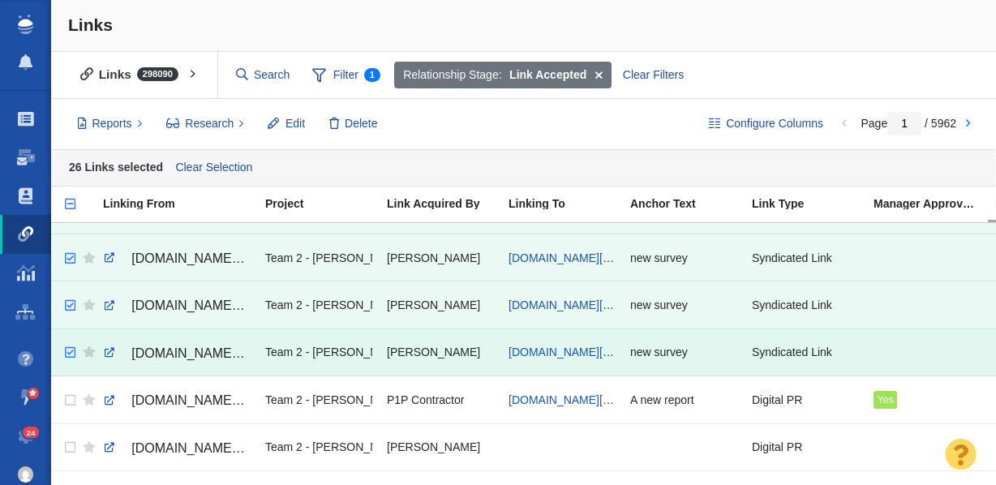
scroll to position [1136, 0]
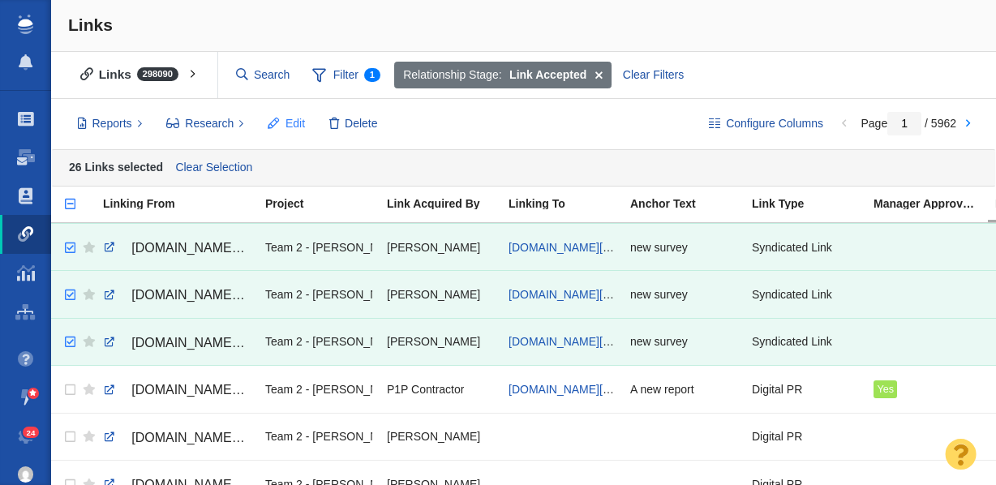
click at [281, 122] on button "Edit" at bounding box center [286, 124] width 55 height 28
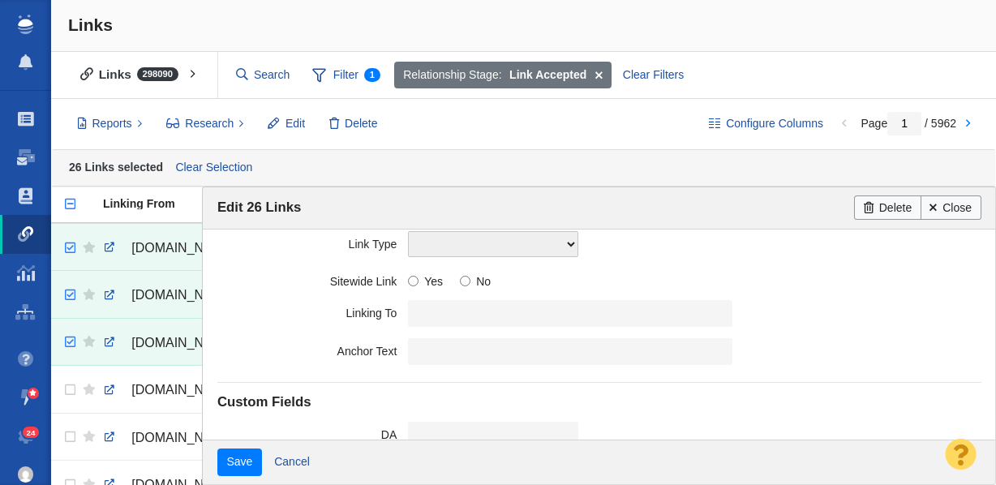
scroll to position [458, 0]
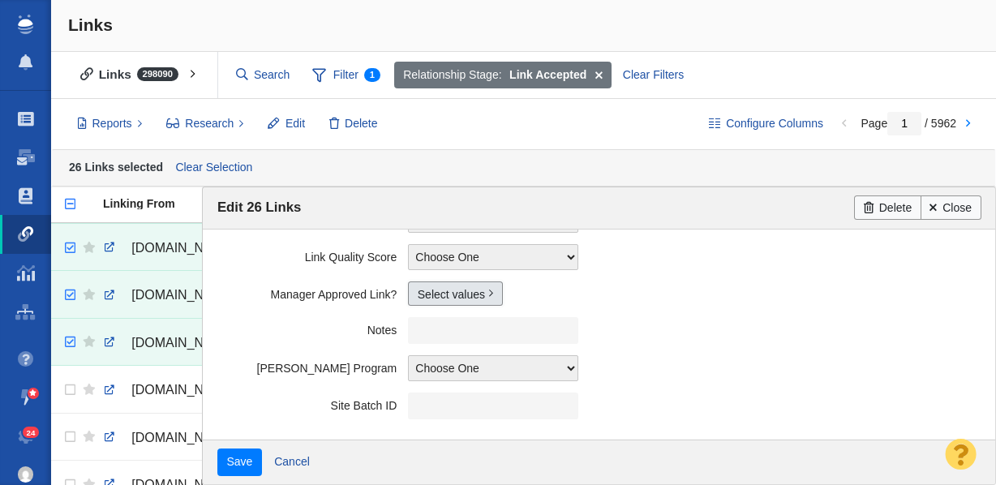
click at [432, 295] on link "Select values" at bounding box center [455, 293] width 95 height 24
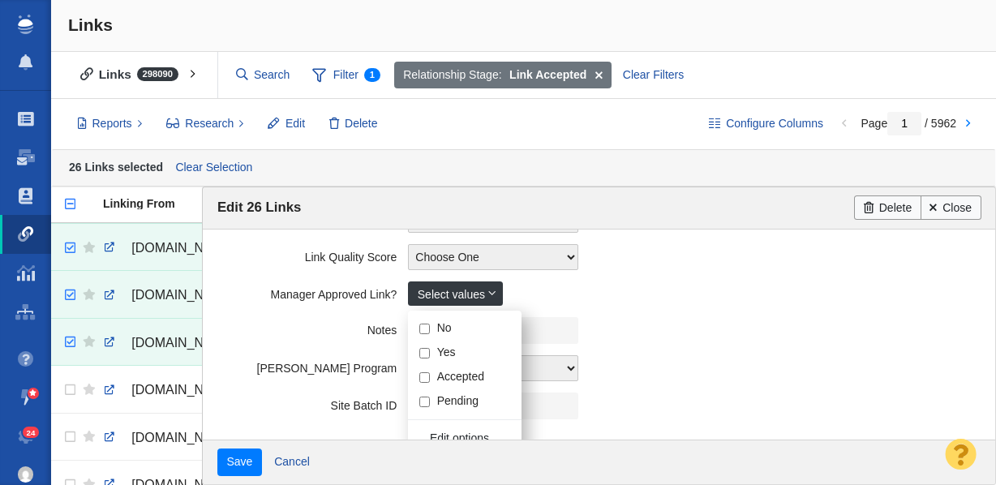
click at [430, 357] on div "No Yes Accepted Pending" at bounding box center [465, 365] width 114 height 98
click at [427, 357] on input "Yes" at bounding box center [424, 353] width 11 height 11
checkbox input "true"
click at [297, 325] on label "Notes" at bounding box center [312, 327] width 191 height 20
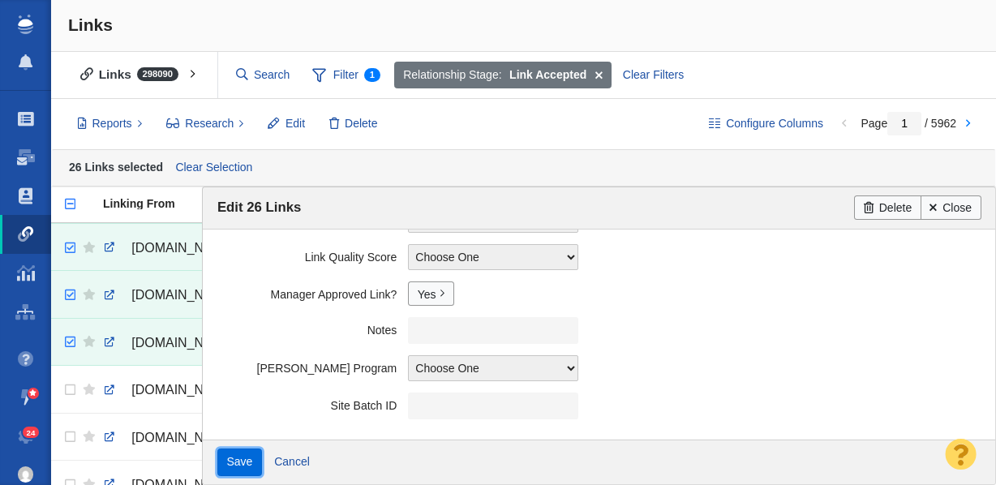
click at [234, 462] on input "Save" at bounding box center [239, 463] width 45 height 28
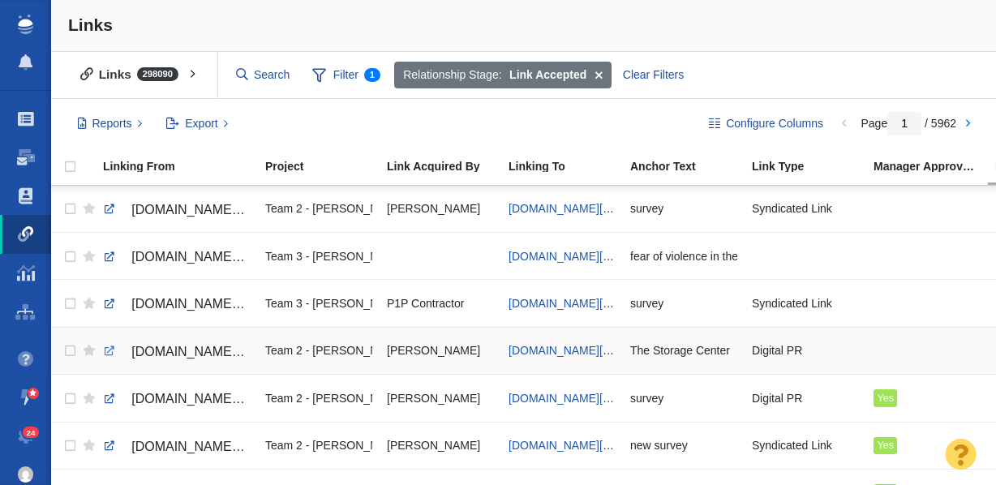
click at [109, 353] on link at bounding box center [109, 351] width 15 height 15
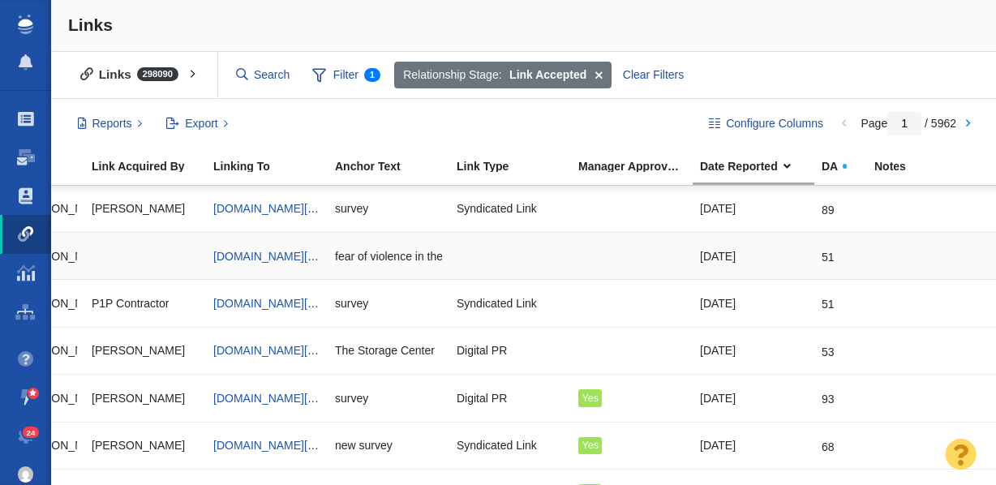
scroll to position [0, 0]
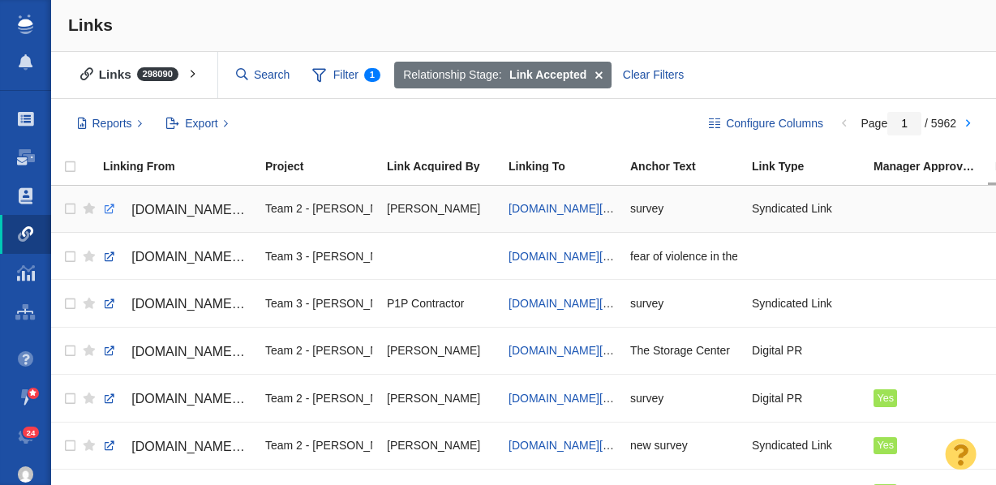
click at [108, 208] on link at bounding box center [109, 209] width 15 height 15
checkbox input "true"
click at [70, 208] on input "checkbox" at bounding box center [68, 209] width 24 height 36
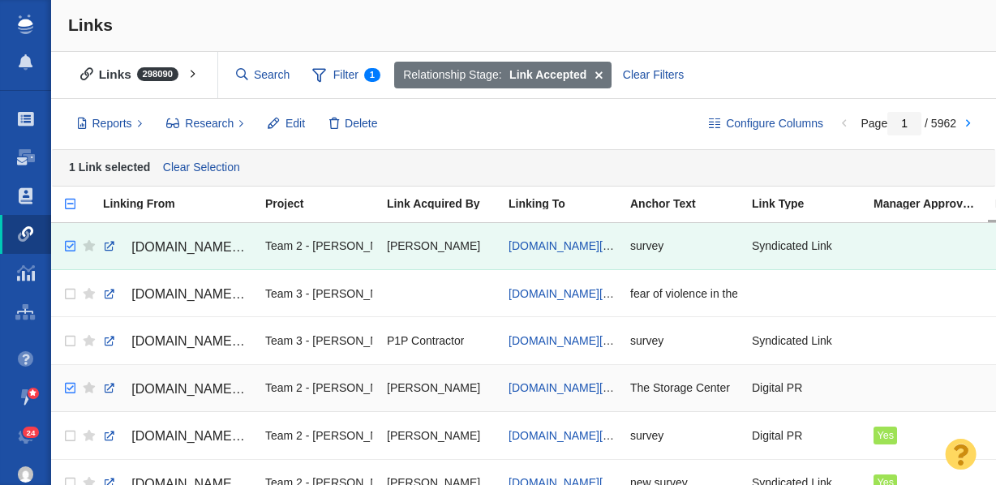
checkbox input "true"
click at [67, 389] on input "checkbox" at bounding box center [68, 389] width 24 height 36
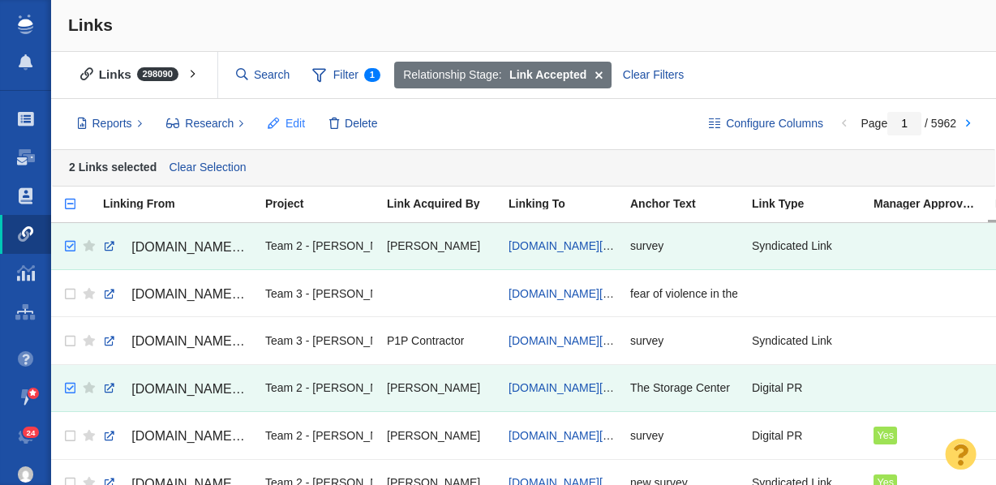
click at [293, 122] on span "Edit" at bounding box center [295, 123] width 19 height 17
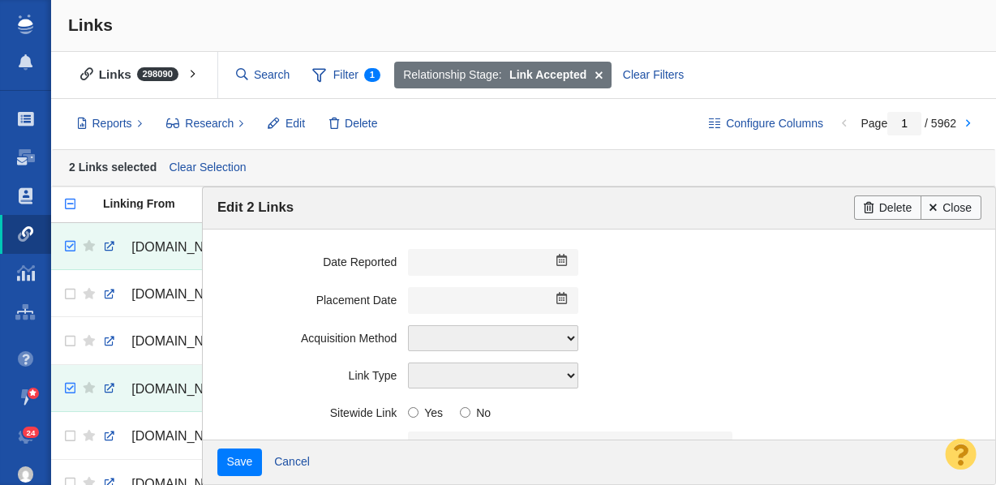
scroll to position [458, 0]
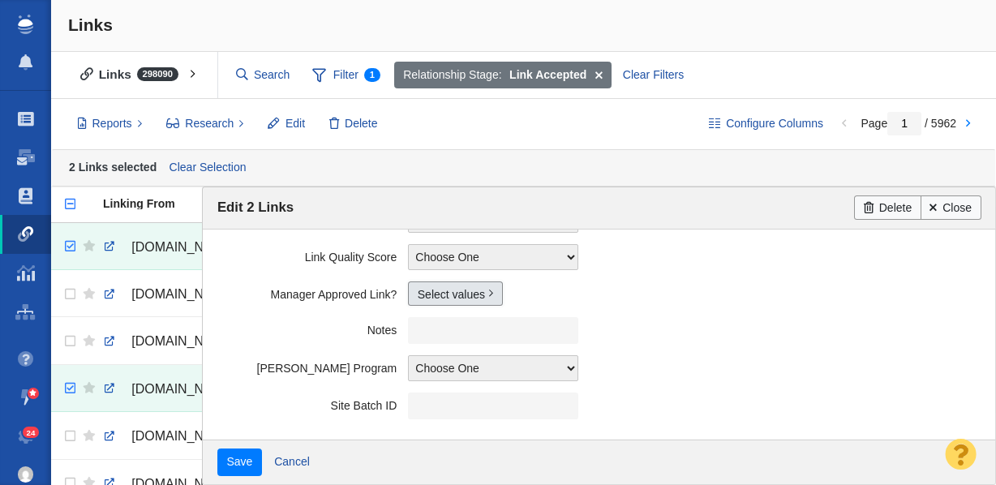
click at [446, 294] on link "Select values" at bounding box center [455, 293] width 95 height 24
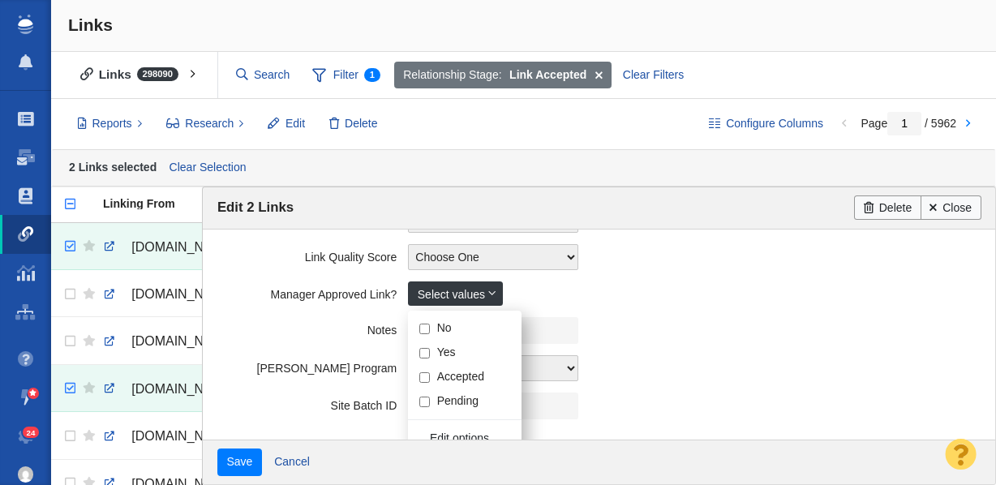
click at [429, 354] on input "Yes" at bounding box center [424, 353] width 11 height 11
checkbox input "true"
click at [257, 315] on field "Notes" at bounding box center [599, 331] width 764 height 38
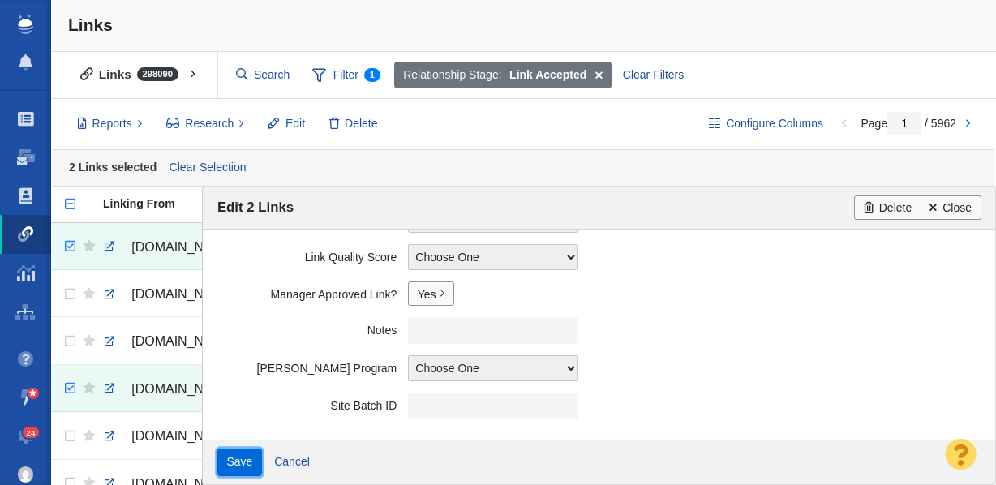
click at [239, 458] on input "Save" at bounding box center [239, 463] width 45 height 28
